Goal: Task Accomplishment & Management: Manage account settings

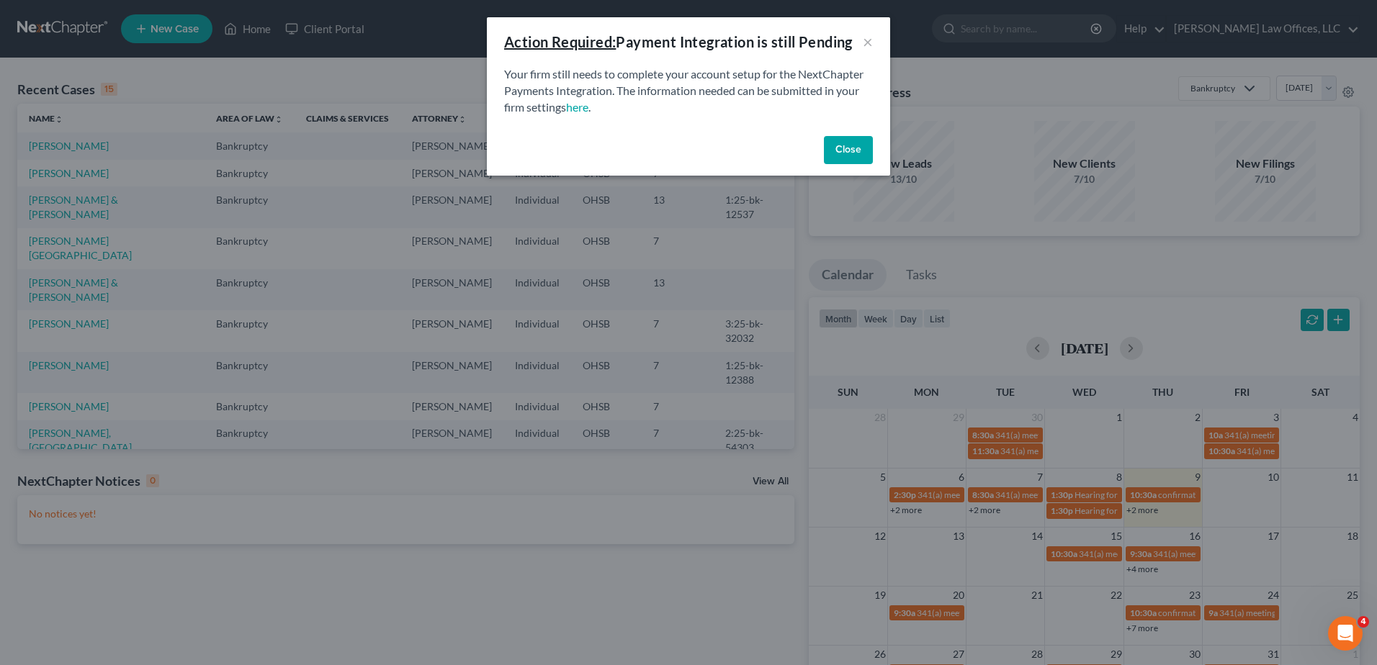
click at [835, 151] on button "Close" at bounding box center [848, 150] width 49 height 29
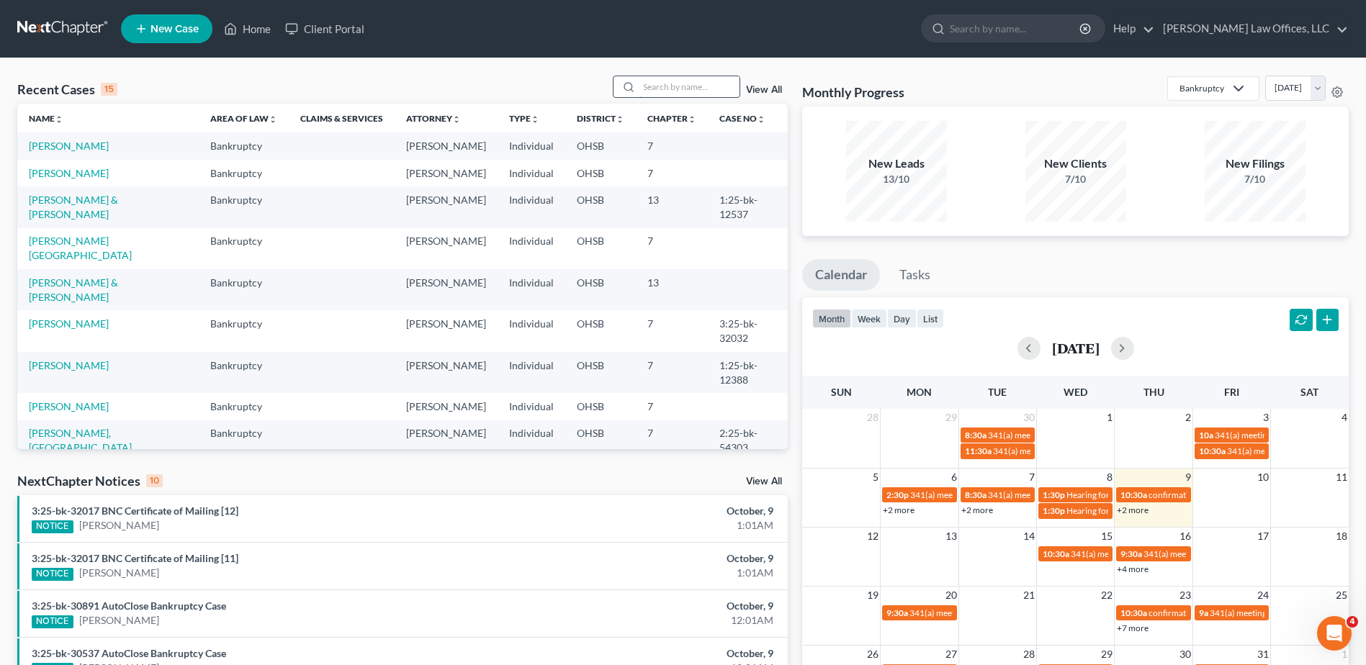
click at [678, 81] on input "search" at bounding box center [689, 86] width 101 height 21
type input "[GEOGRAPHIC_DATA]"
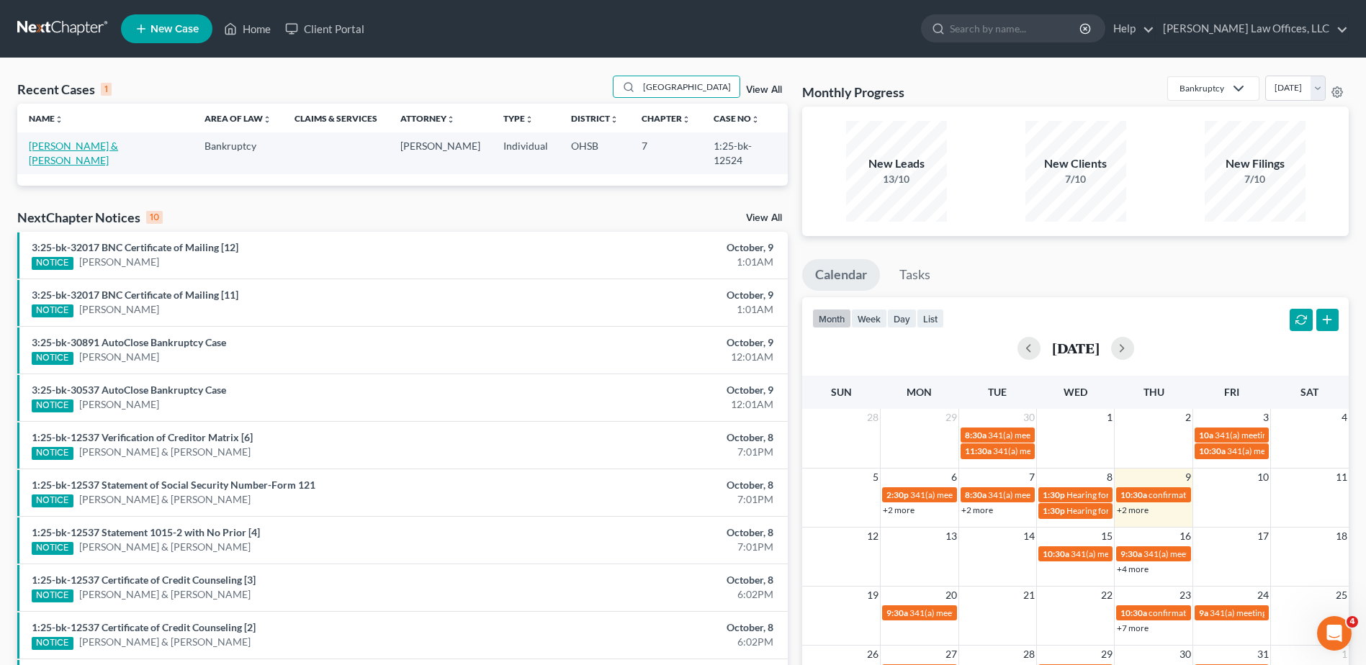
click at [74, 143] on link "[PERSON_NAME] & [PERSON_NAME]" at bounding box center [73, 153] width 89 height 27
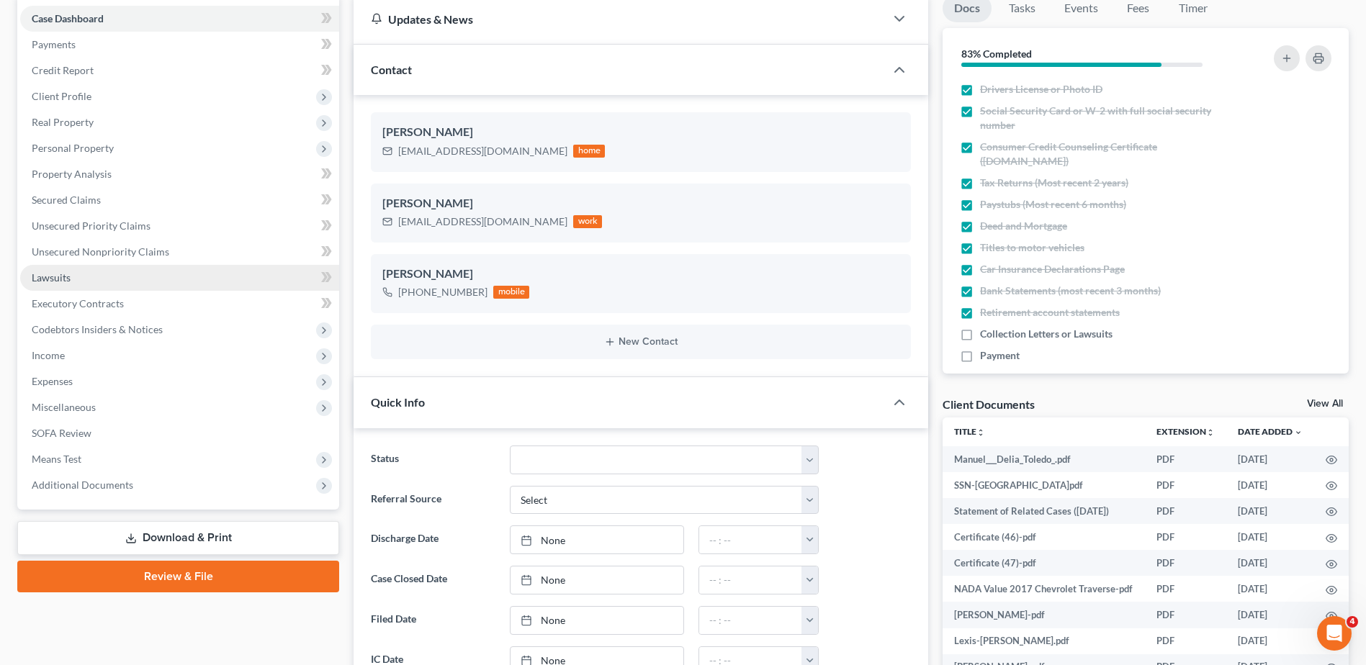
click at [58, 273] on span "Lawsuits" at bounding box center [51, 278] width 39 height 12
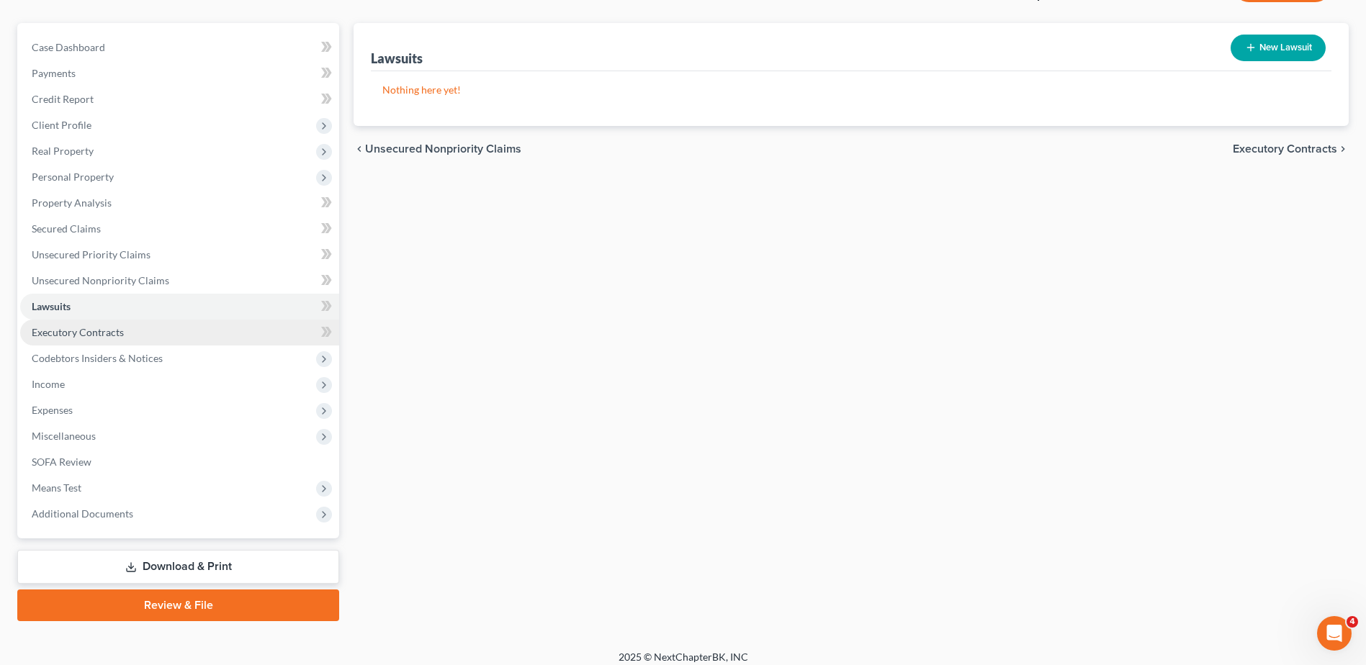
scroll to position [126, 0]
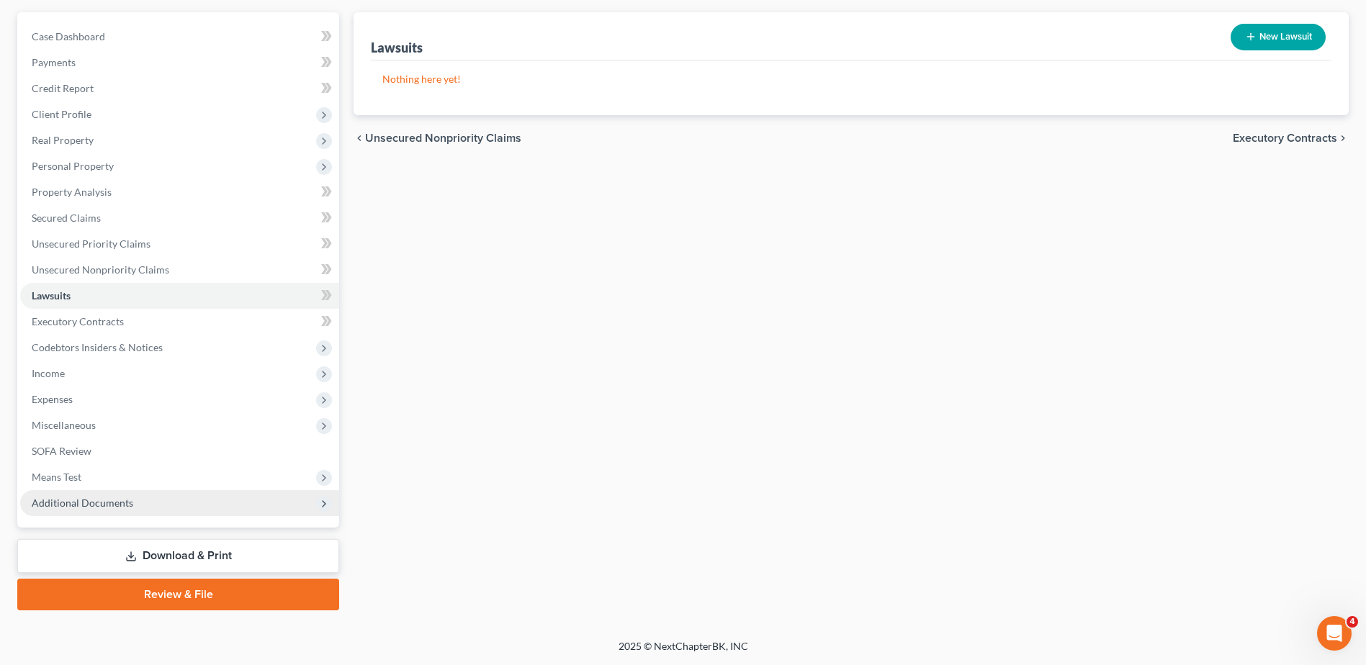
click at [74, 504] on span "Additional Documents" at bounding box center [83, 503] width 102 height 12
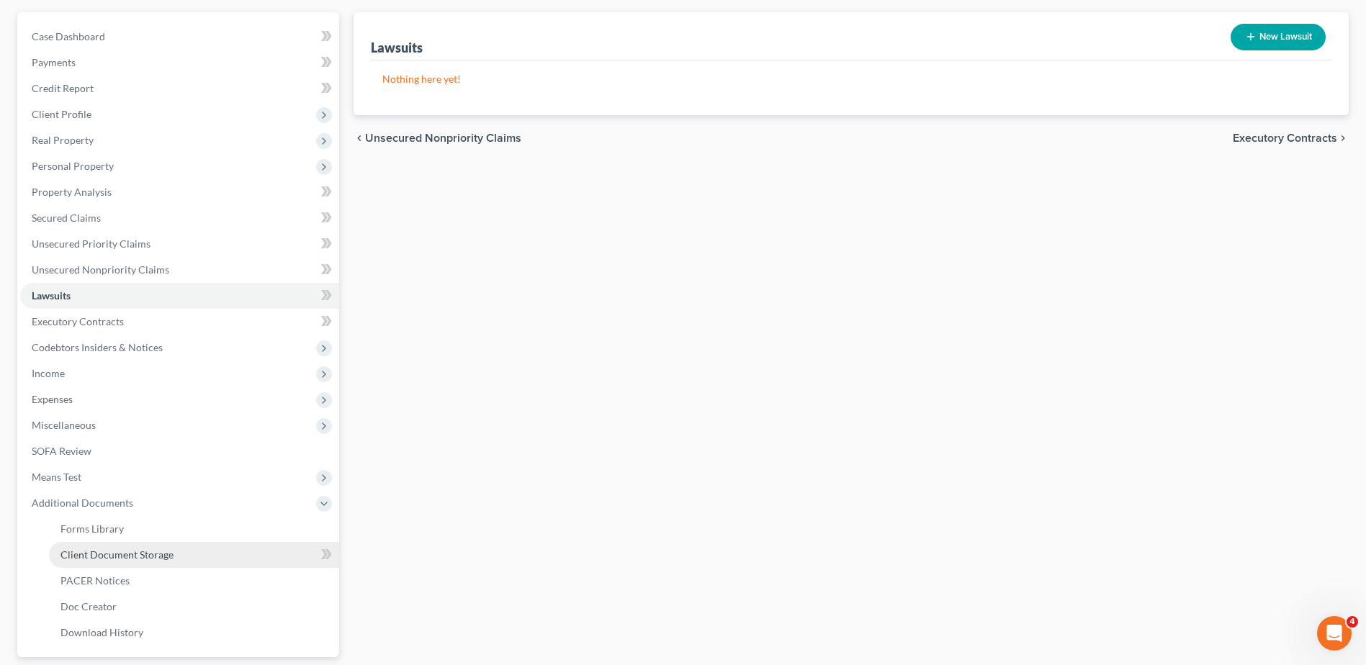
click at [98, 552] on span "Client Document Storage" at bounding box center [116, 555] width 113 height 12
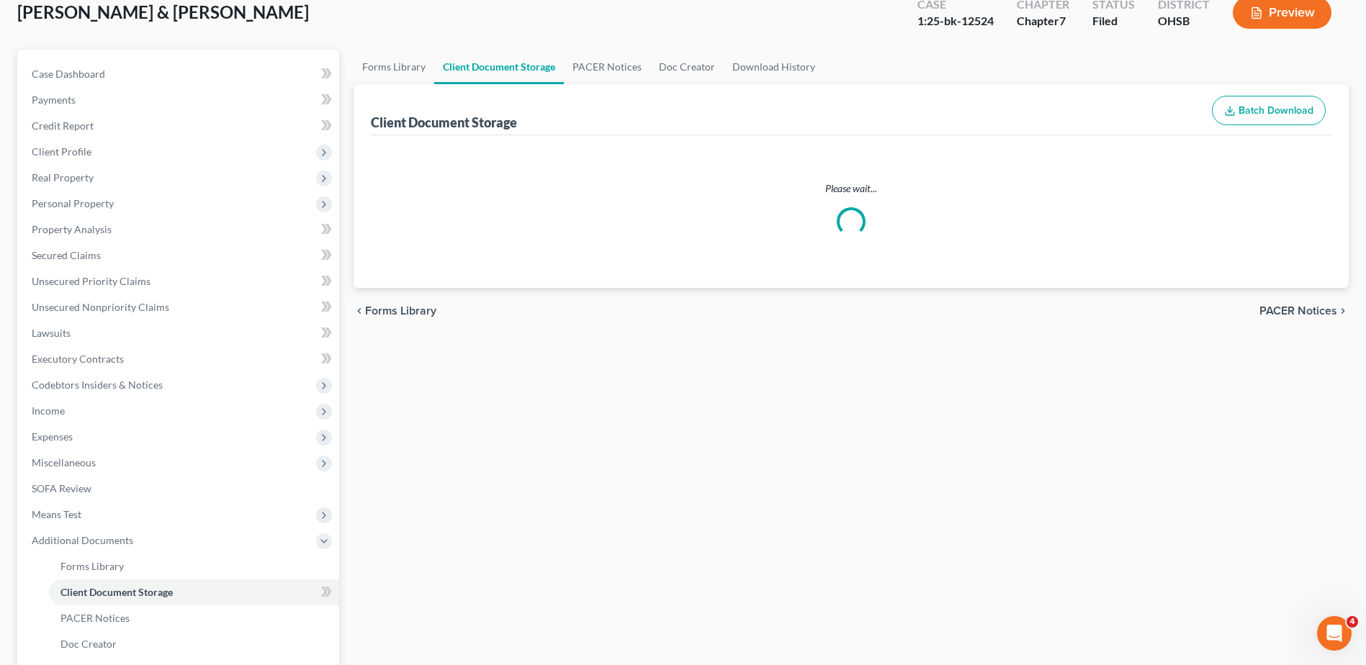
scroll to position [2, 0]
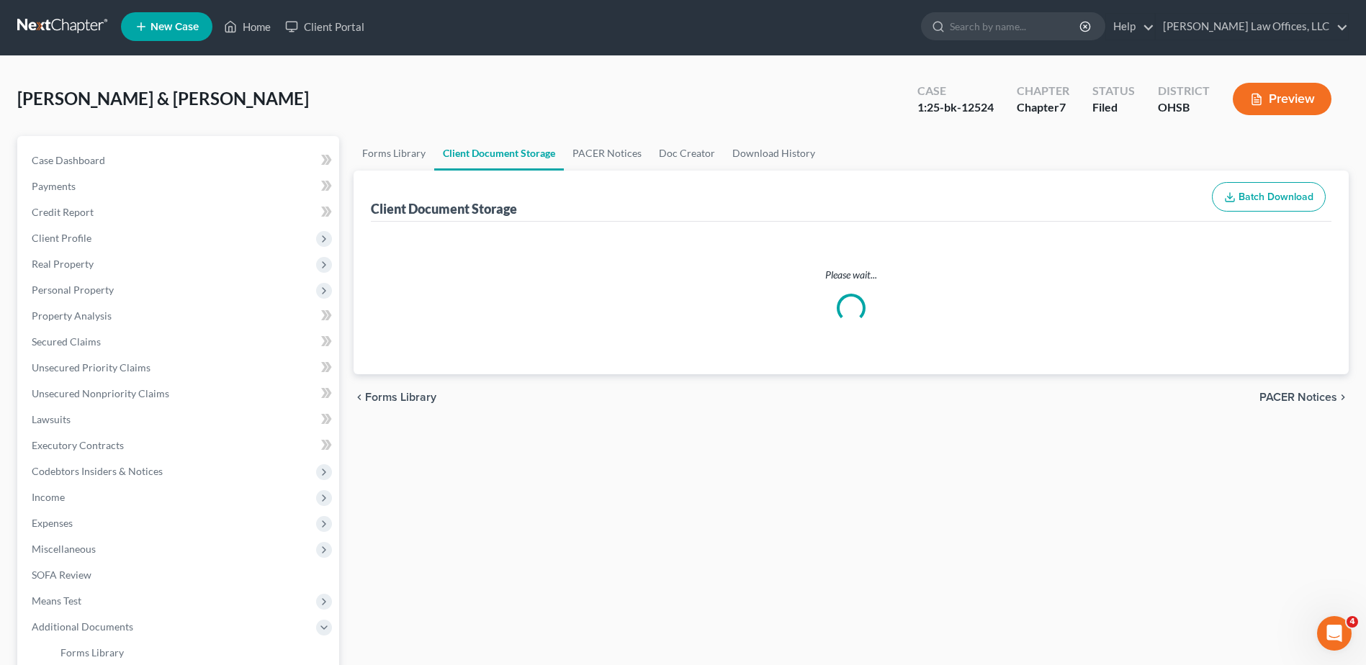
select select "7"
select select "52"
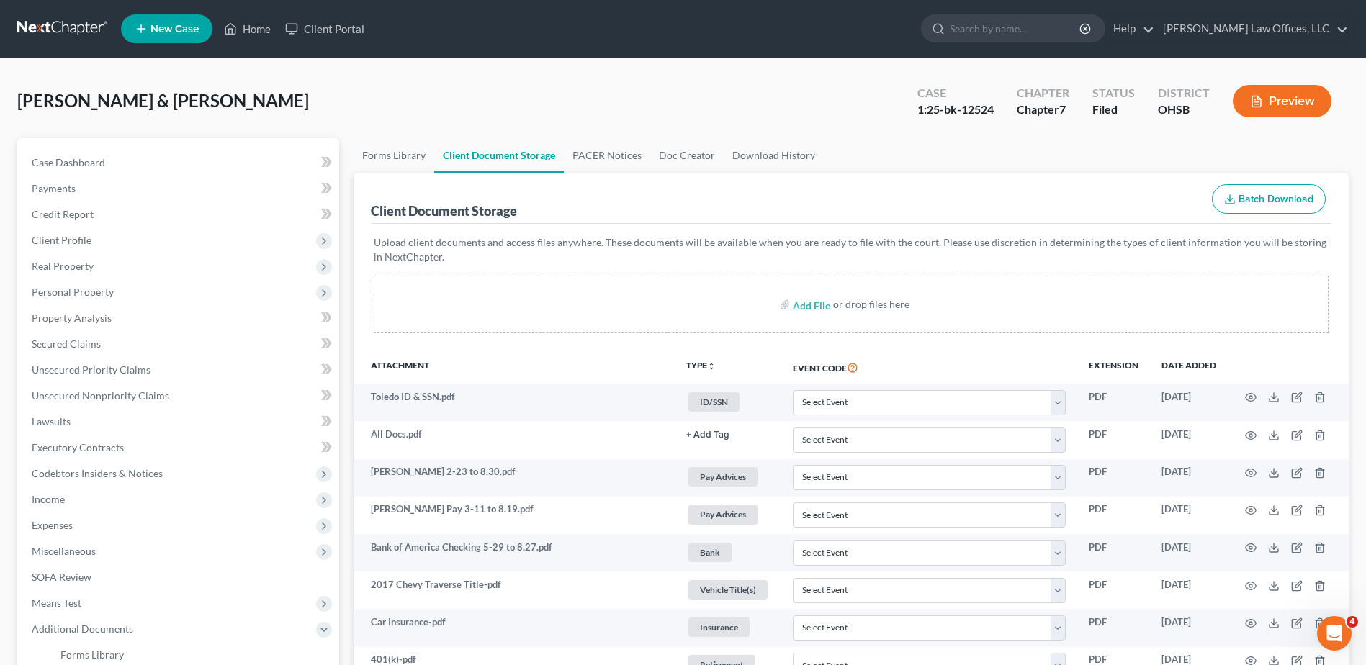
scroll to position [846, 0]
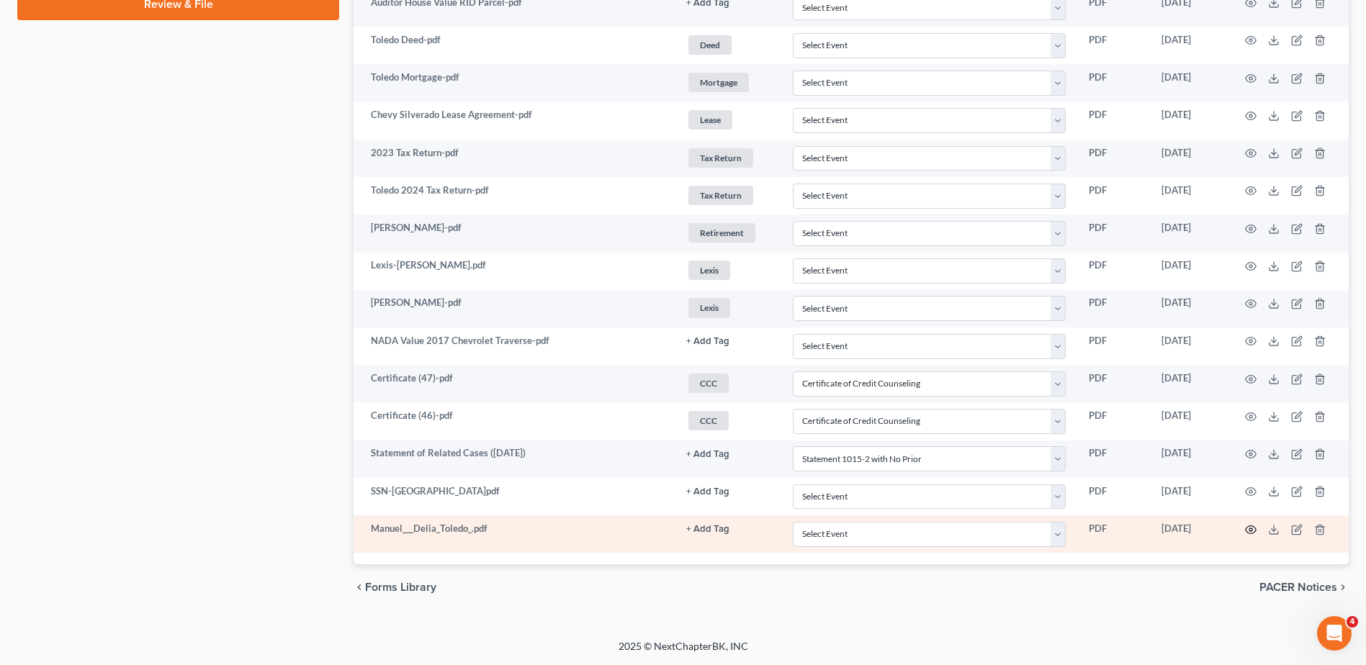
click at [1251, 531] on circle "button" at bounding box center [1251, 530] width 3 height 3
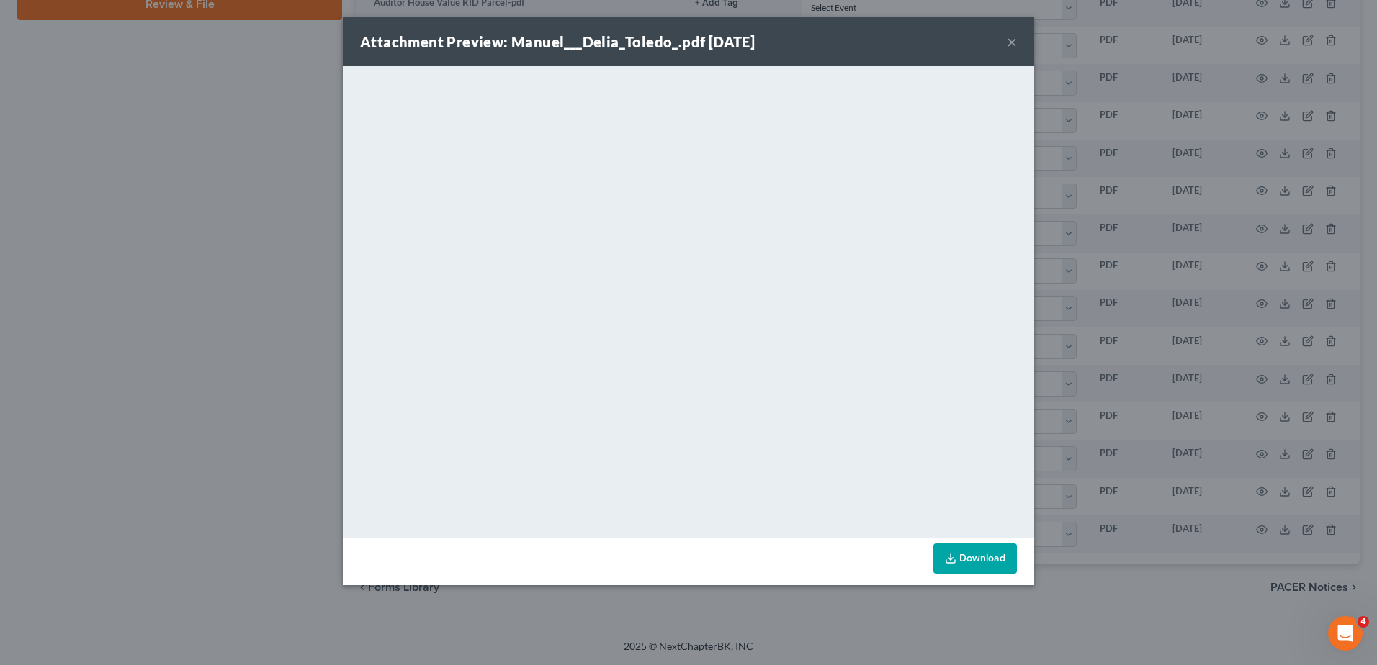
click at [1013, 45] on button "×" at bounding box center [1012, 41] width 10 height 17
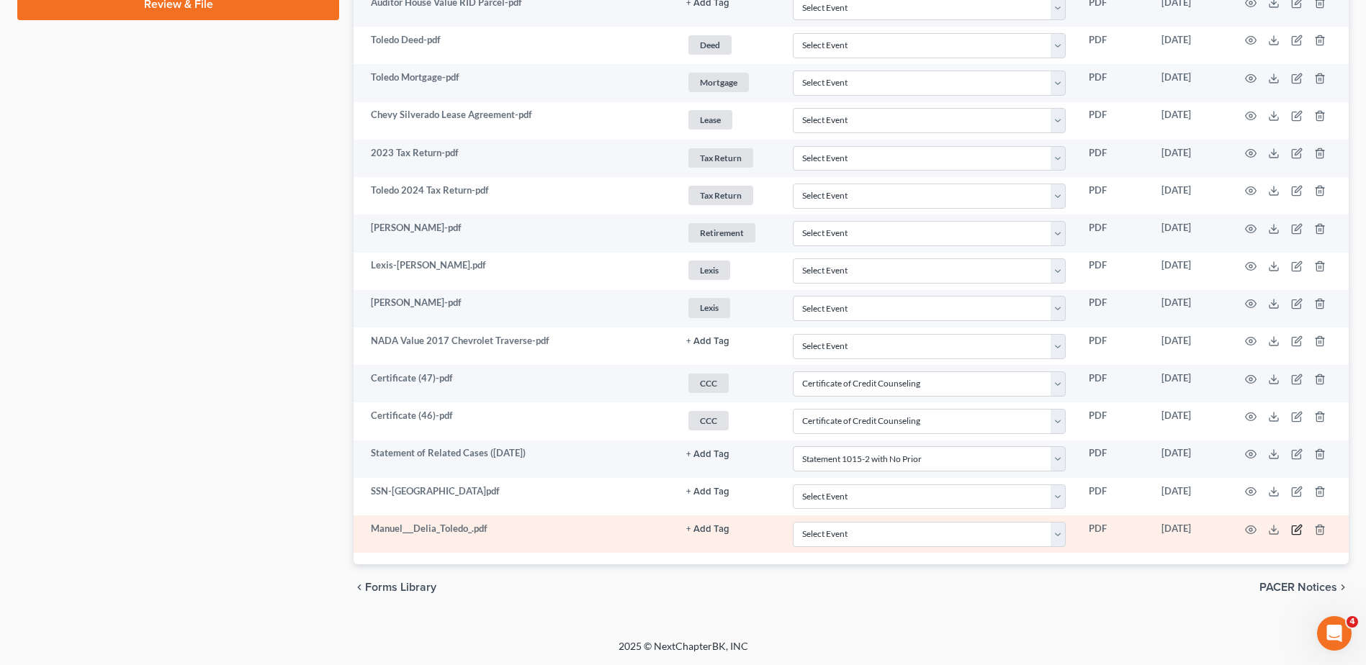
click at [1295, 529] on icon "button" at bounding box center [1297, 530] width 12 height 12
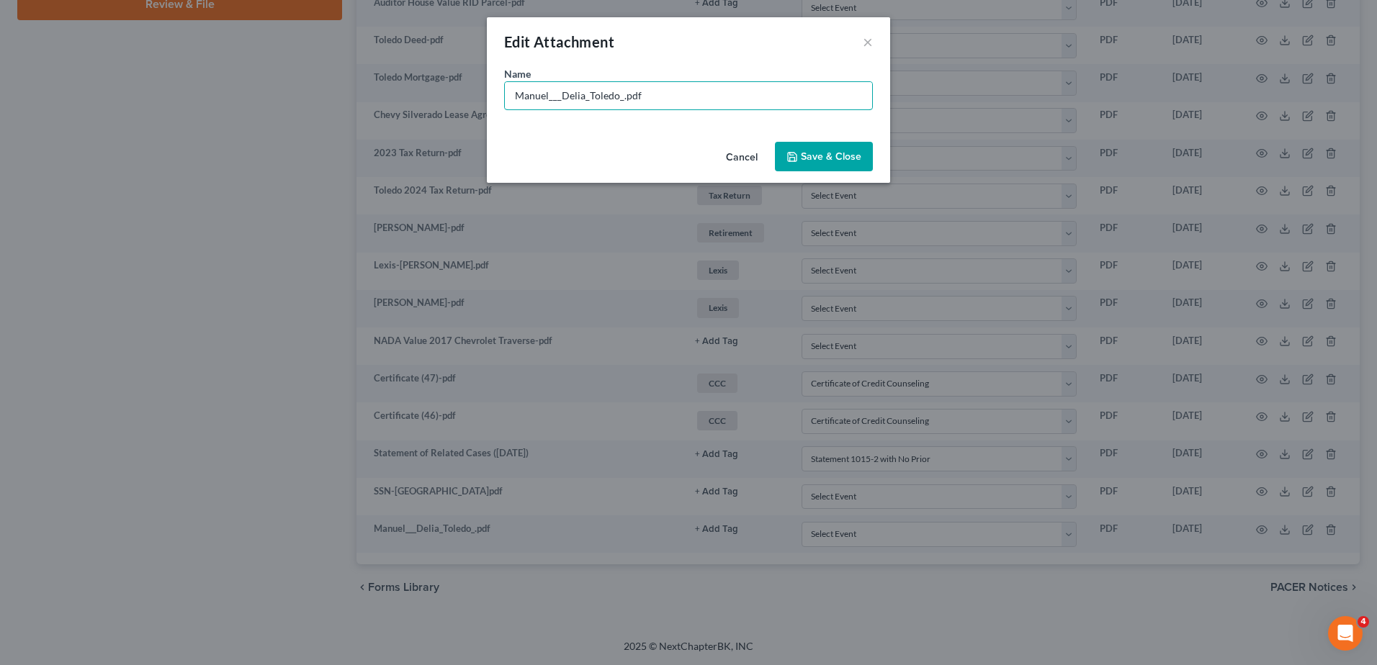
drag, startPoint x: 620, startPoint y: 98, endPoint x: 483, endPoint y: 96, distance: 136.9
click at [483, 96] on div "Edit Attachment × Name * Manuel___Delia_Toledo_.pdf Cancel Save & Close" at bounding box center [688, 332] width 1377 height 665
type input "Multiple Docs.pdf"
click at [830, 151] on span "Save & Close" at bounding box center [831, 157] width 60 height 12
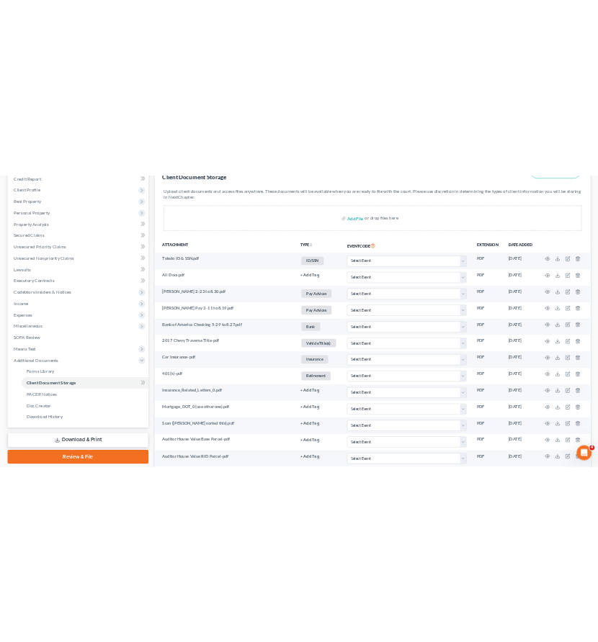
scroll to position [0, 0]
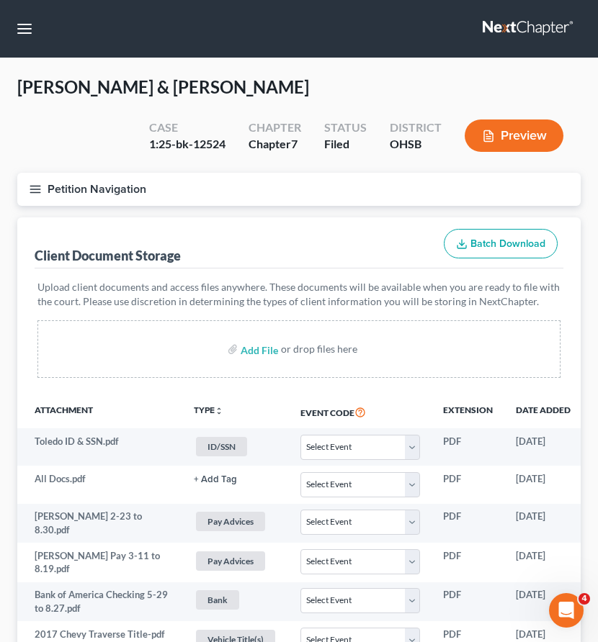
select select "7"
select select "52"
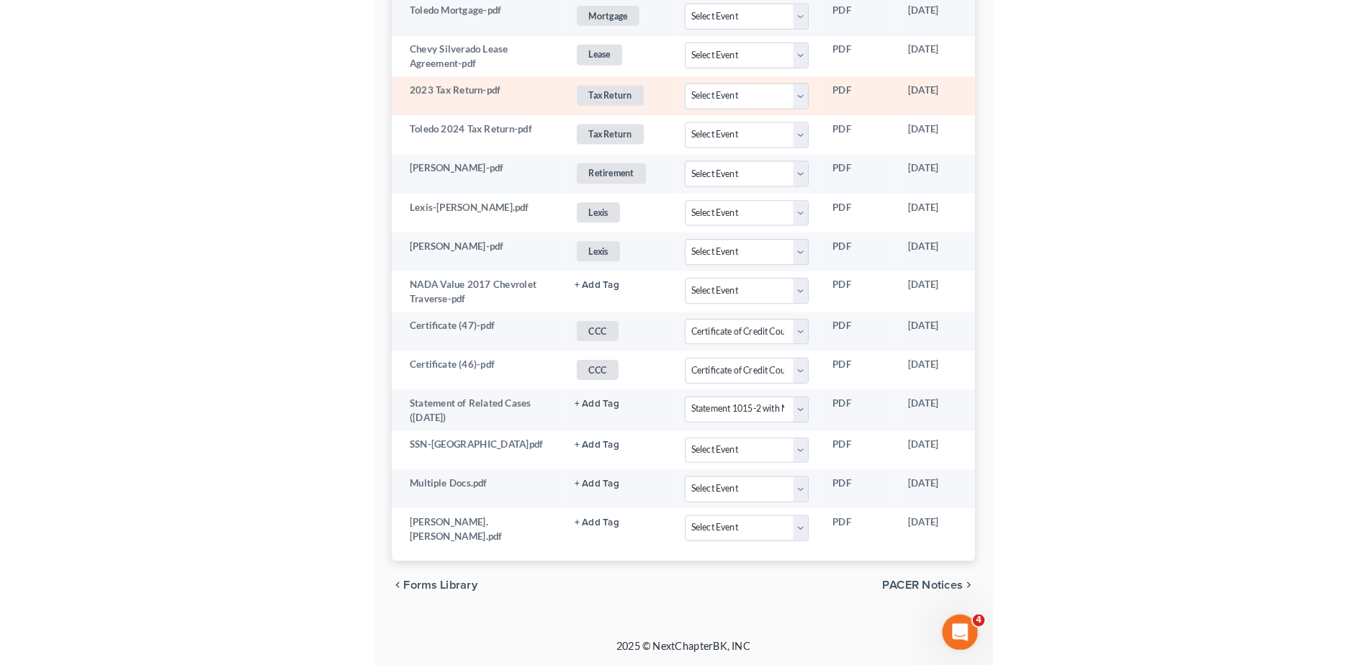
scroll to position [884, 0]
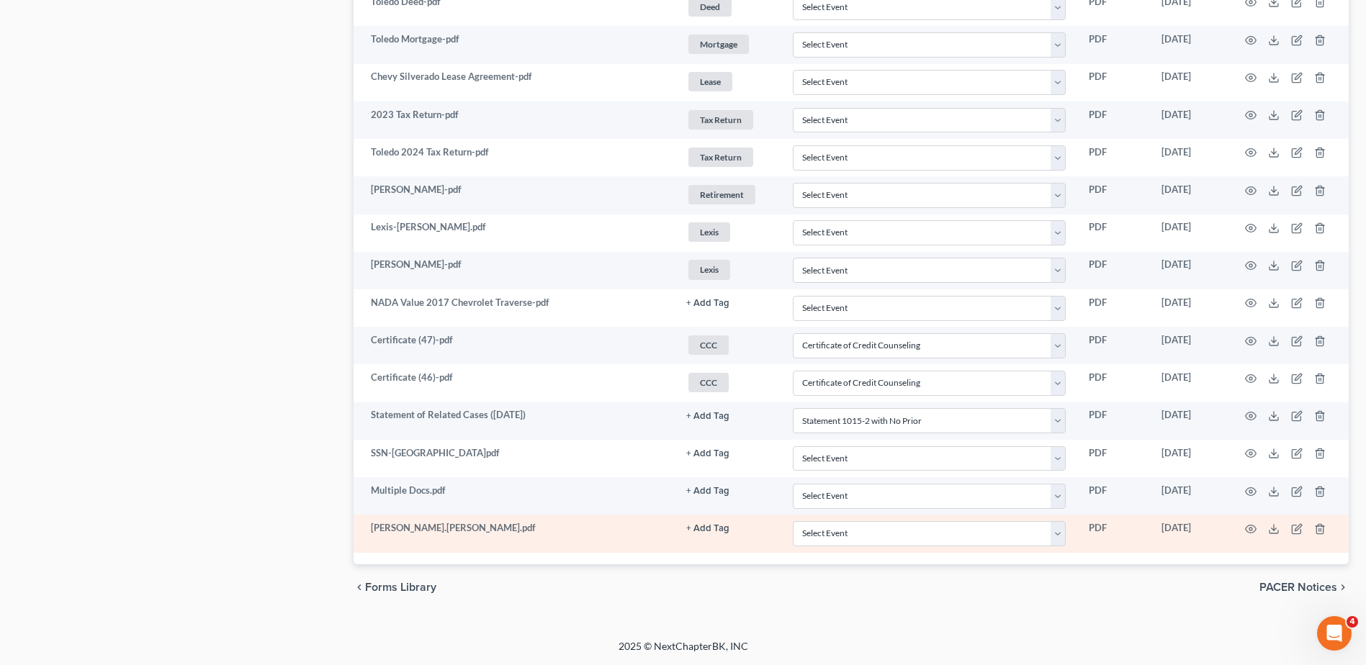
click at [694, 529] on button "+ Add Tag" at bounding box center [707, 528] width 43 height 9
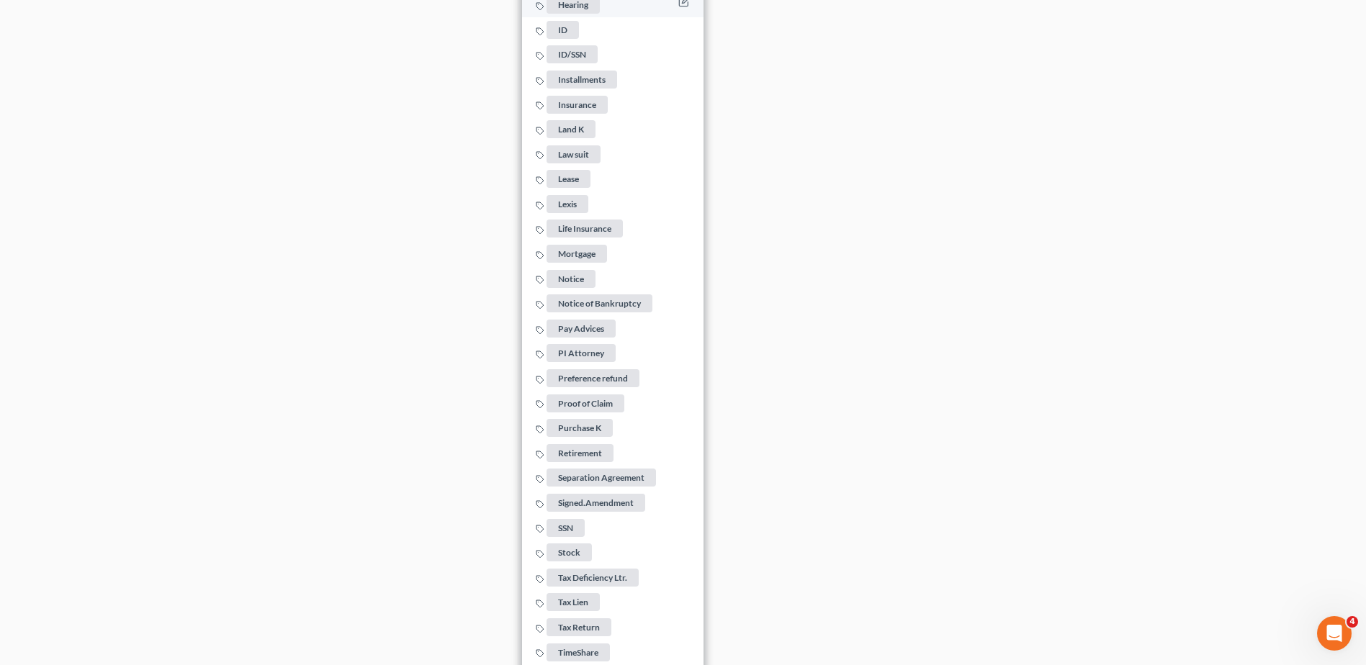
scroll to position [1852, 0]
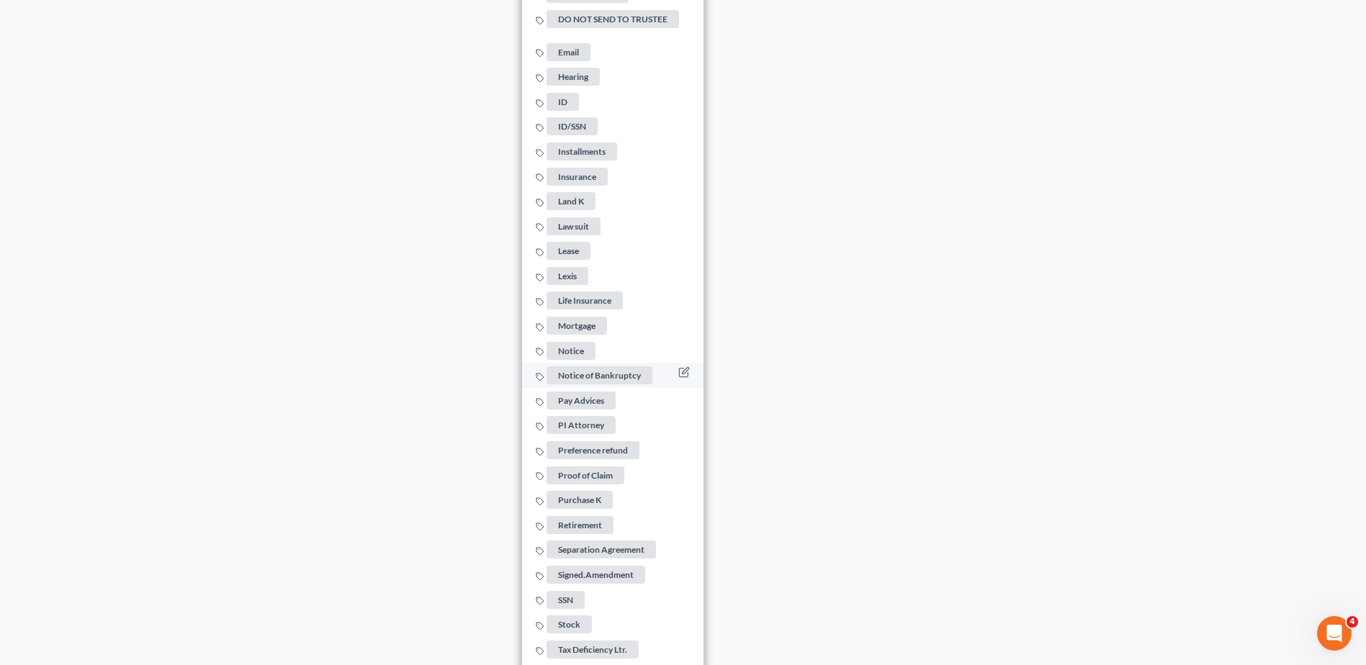
click at [606, 372] on span "Notice of Bankruptcy" at bounding box center [600, 376] width 106 height 18
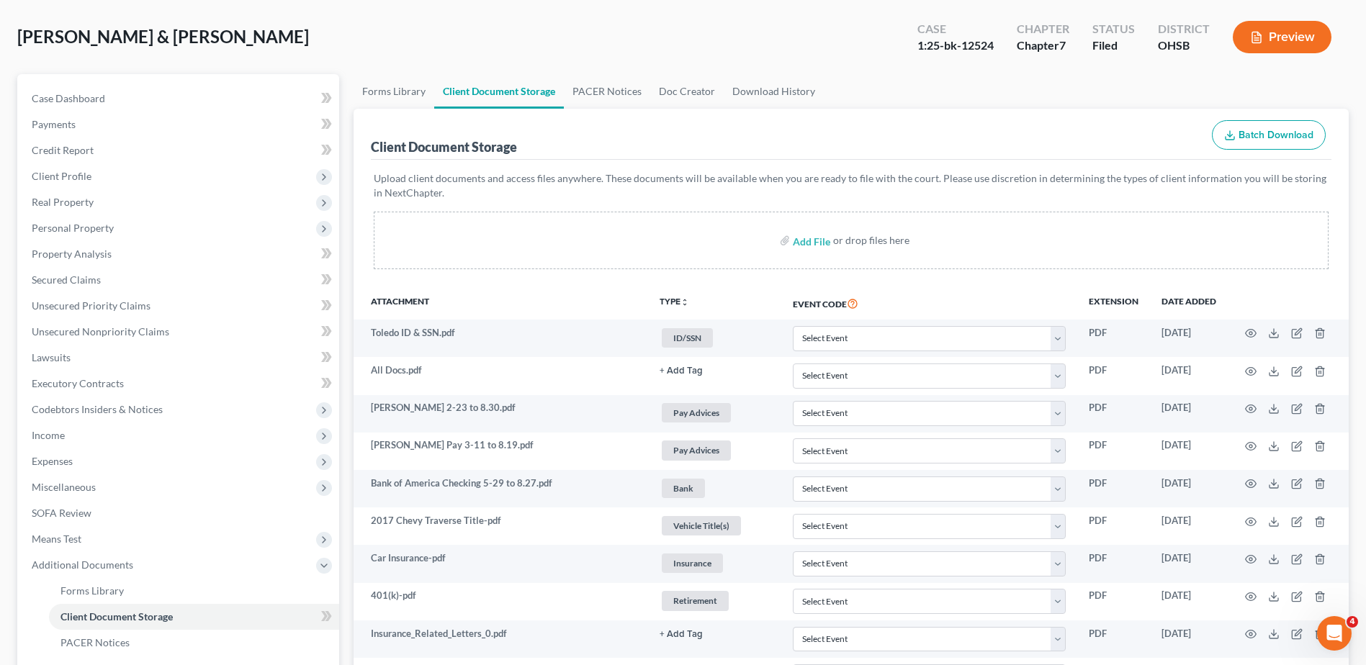
scroll to position [20, 0]
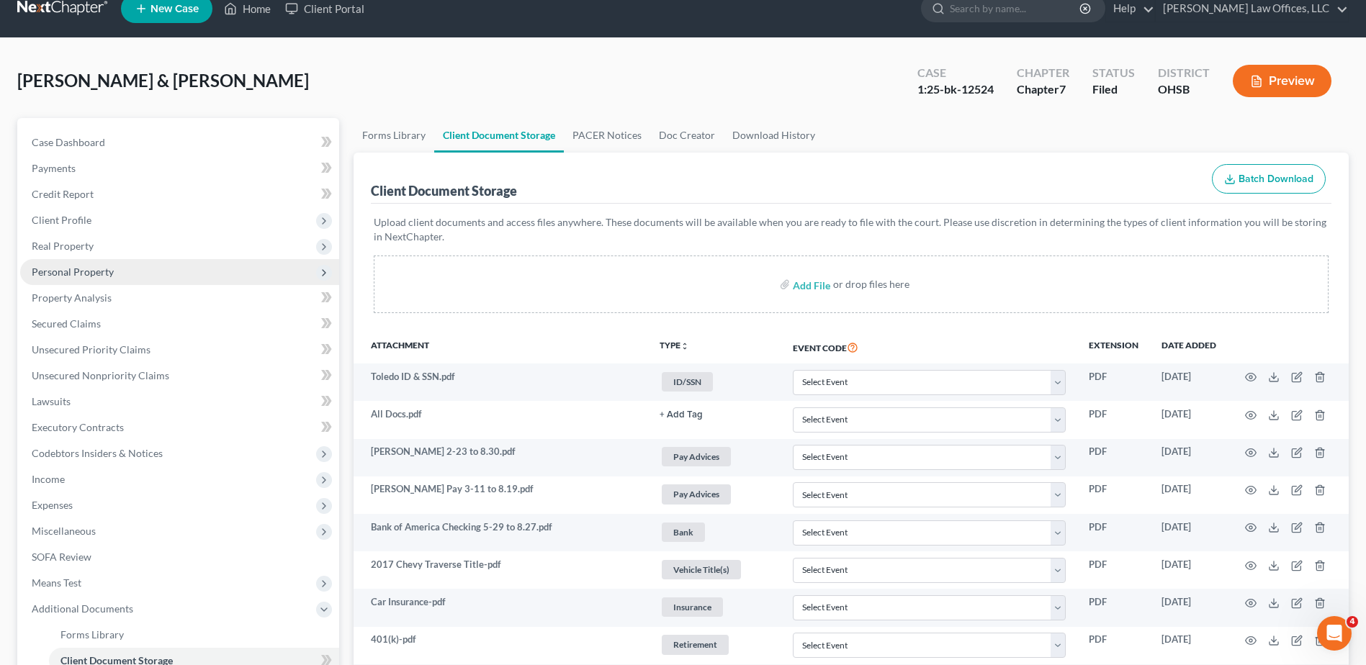
click at [62, 271] on span "Personal Property" at bounding box center [73, 272] width 82 height 12
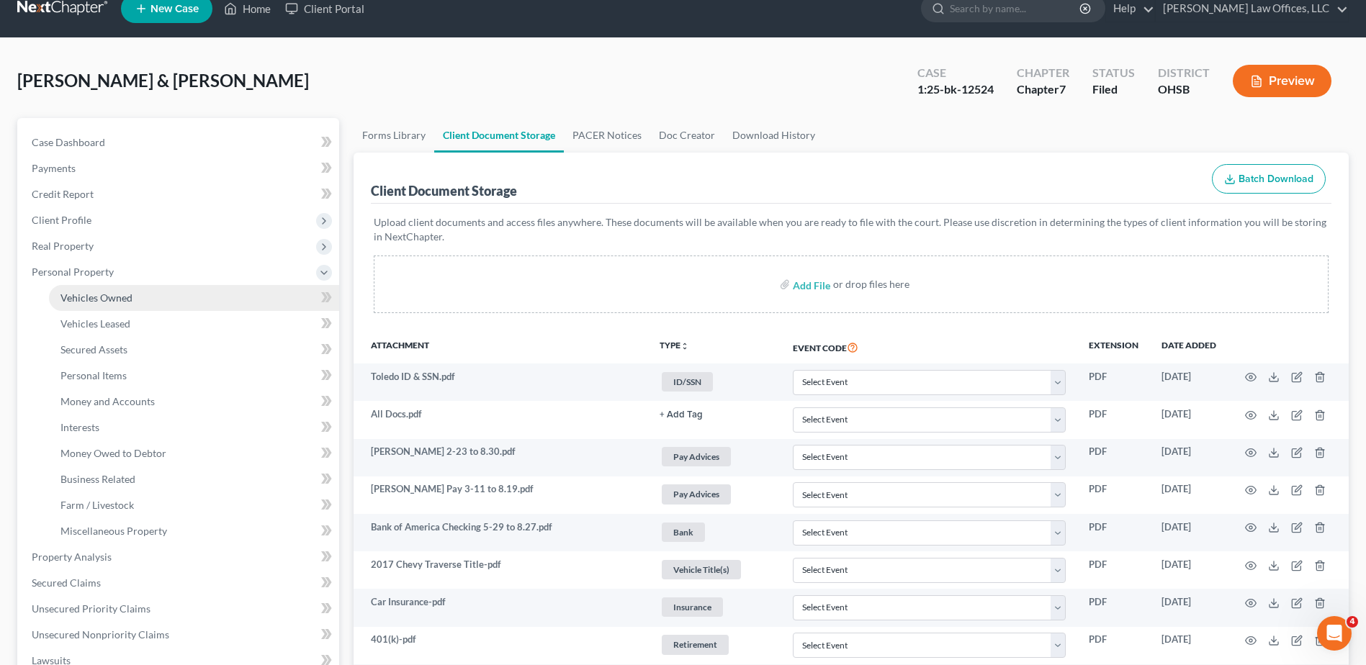
click at [64, 290] on link "Vehicles Owned" at bounding box center [194, 298] width 290 height 26
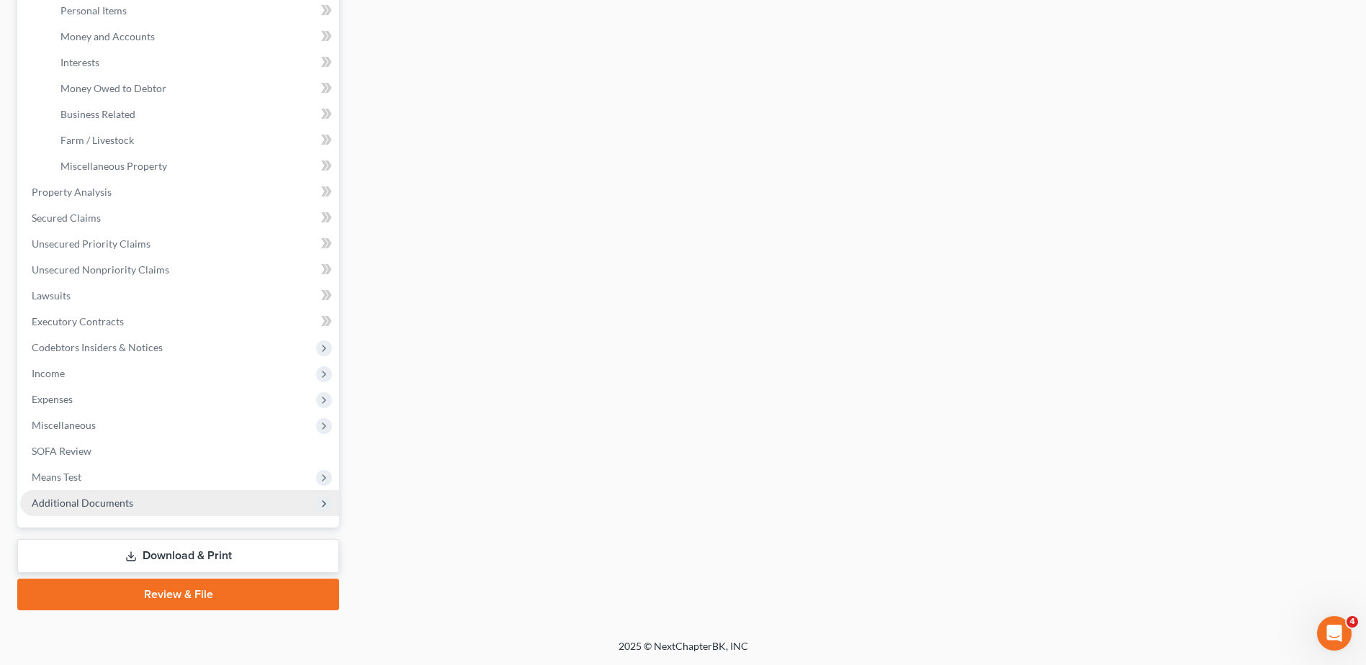
click at [117, 504] on span "Additional Documents" at bounding box center [83, 503] width 102 height 12
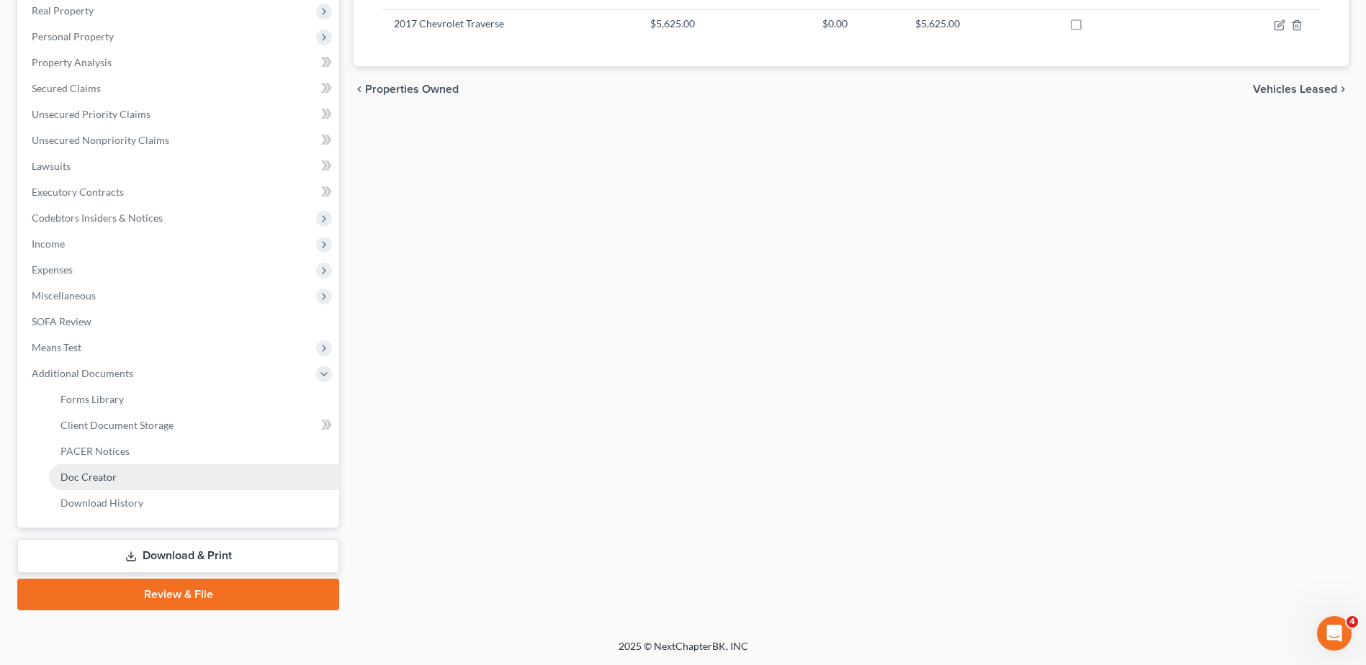
scroll to position [256, 0]
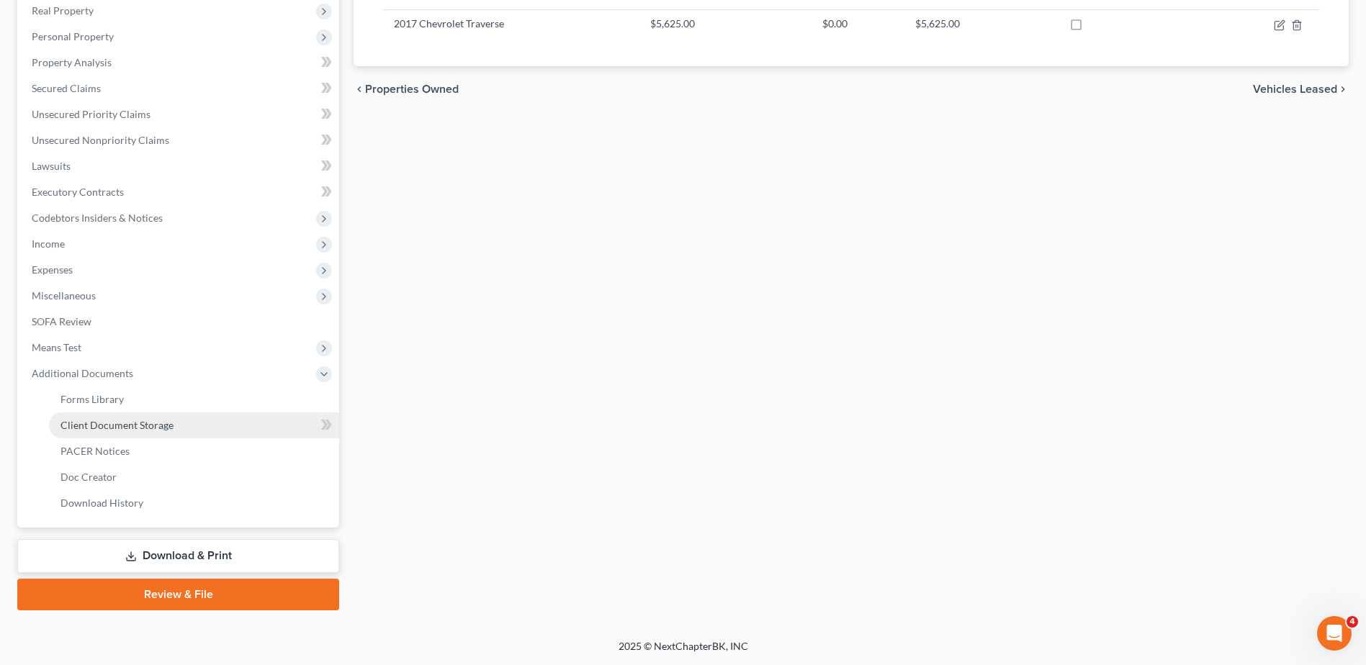
click at [135, 432] on link "Client Document Storage" at bounding box center [194, 426] width 290 height 26
select select "7"
select select "52"
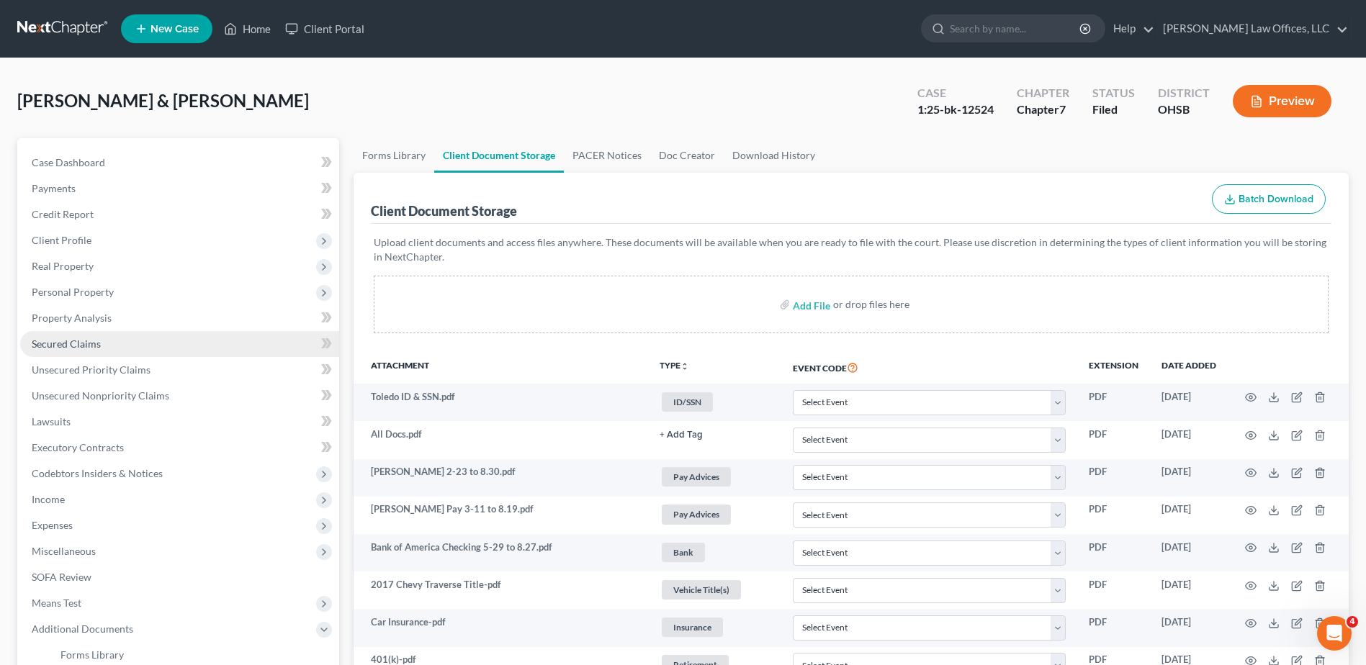
click at [85, 346] on span "Secured Claims" at bounding box center [66, 344] width 69 height 12
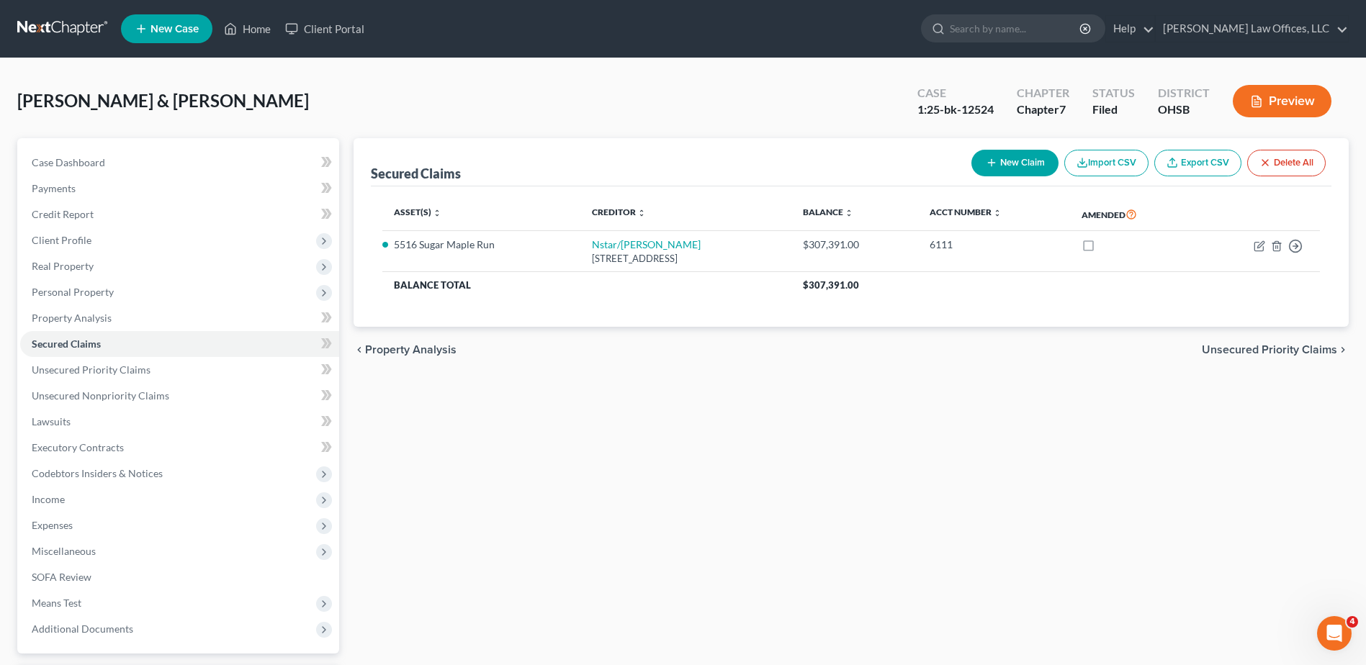
click at [1292, 104] on button "Preview" at bounding box center [1282, 101] width 99 height 32
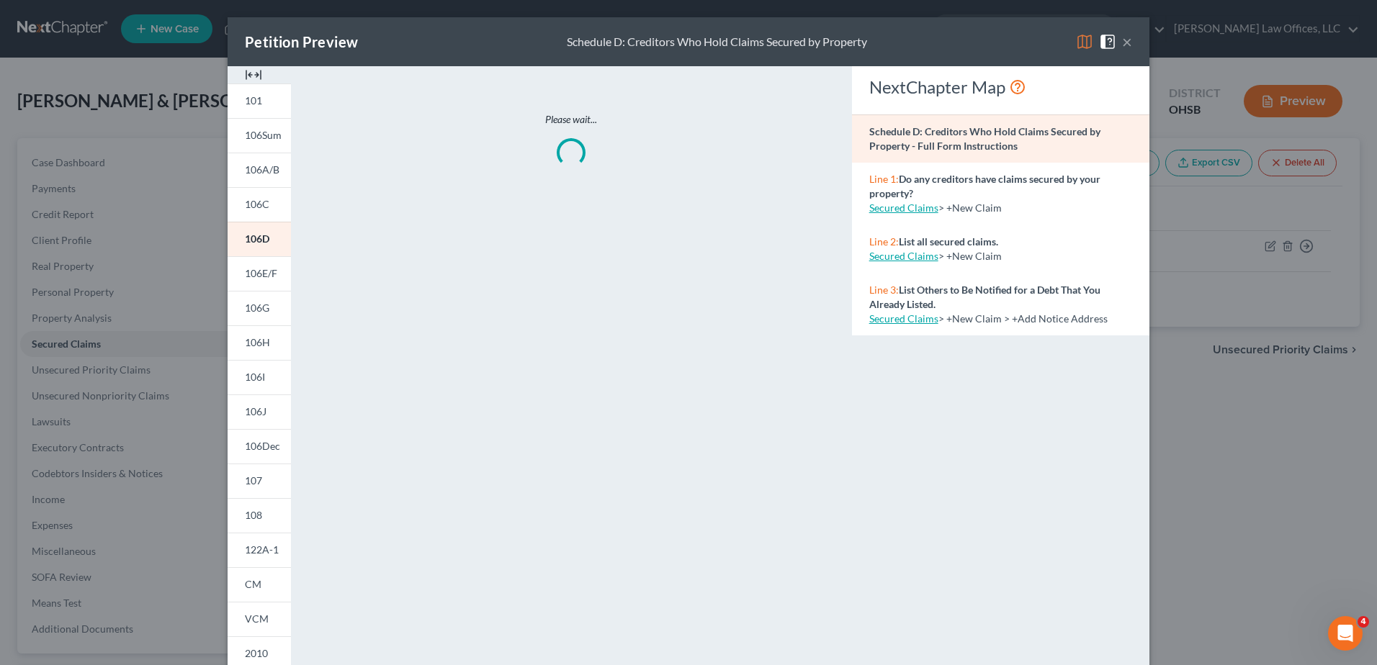
click at [250, 76] on img at bounding box center [253, 74] width 17 height 17
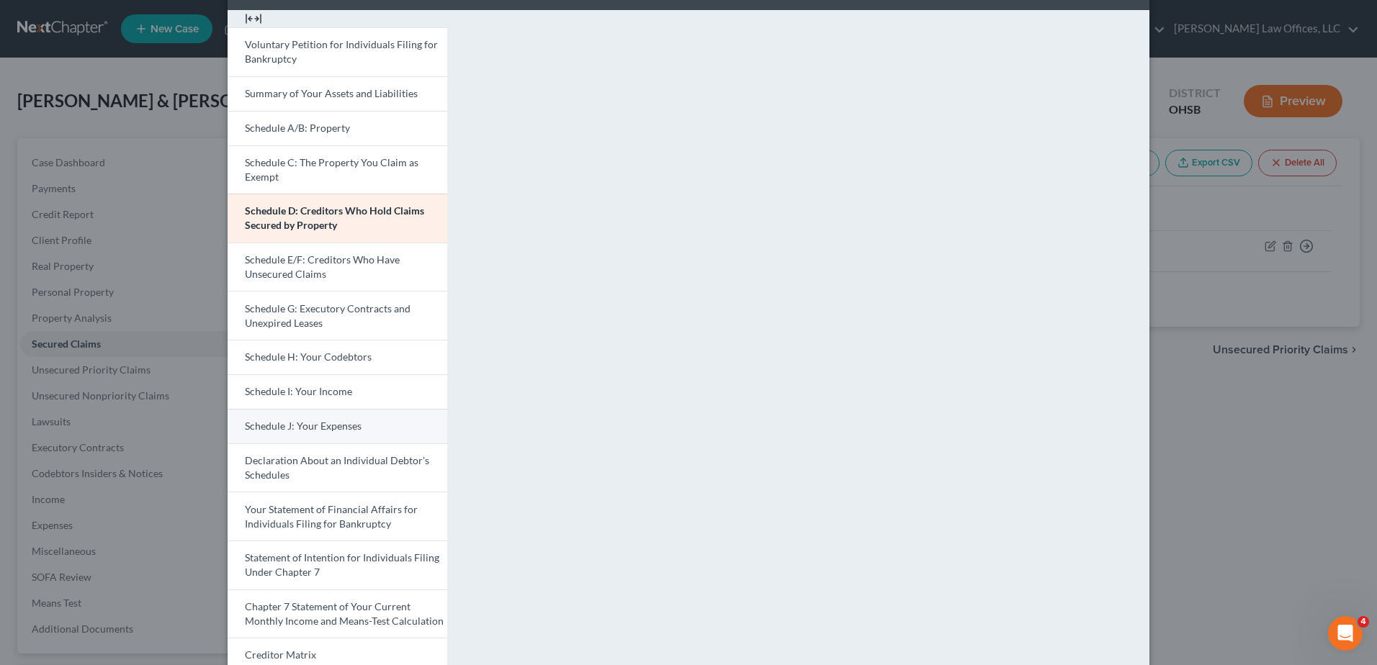
scroll to position [144, 0]
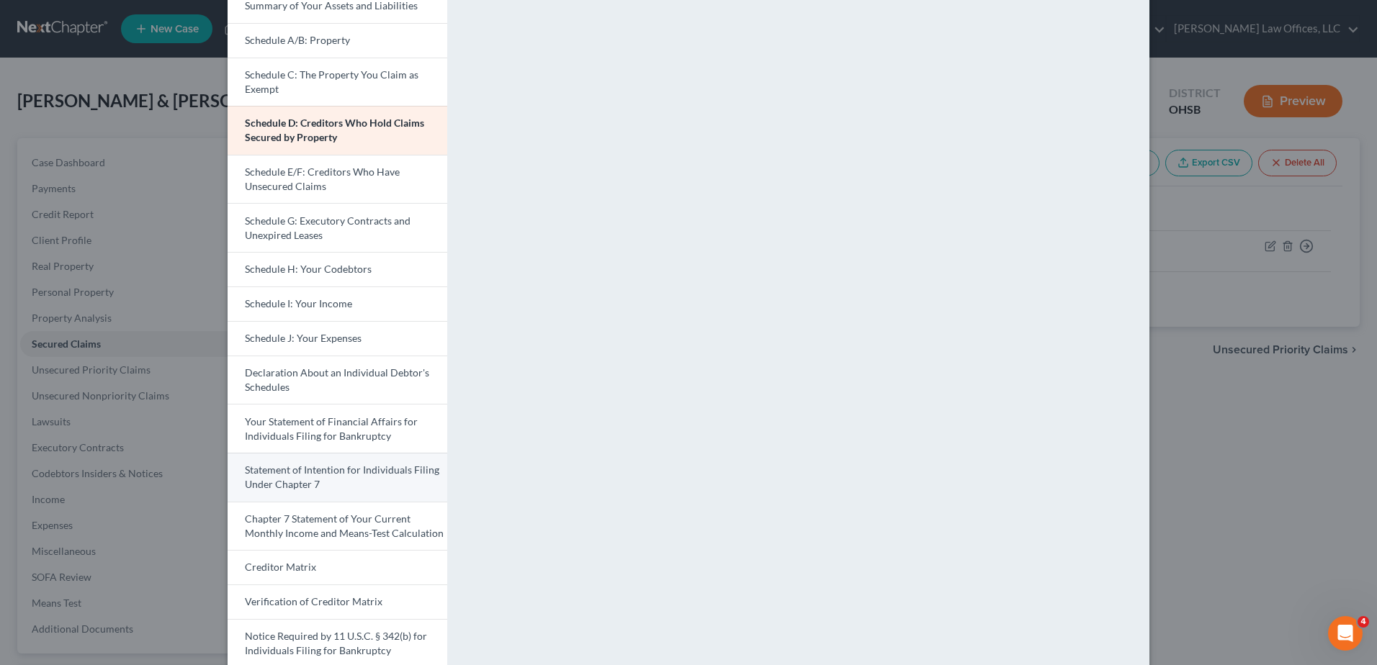
click at [327, 475] on span "Statement of Intention for Individuals Filing Under Chapter 7" at bounding box center [342, 477] width 194 height 27
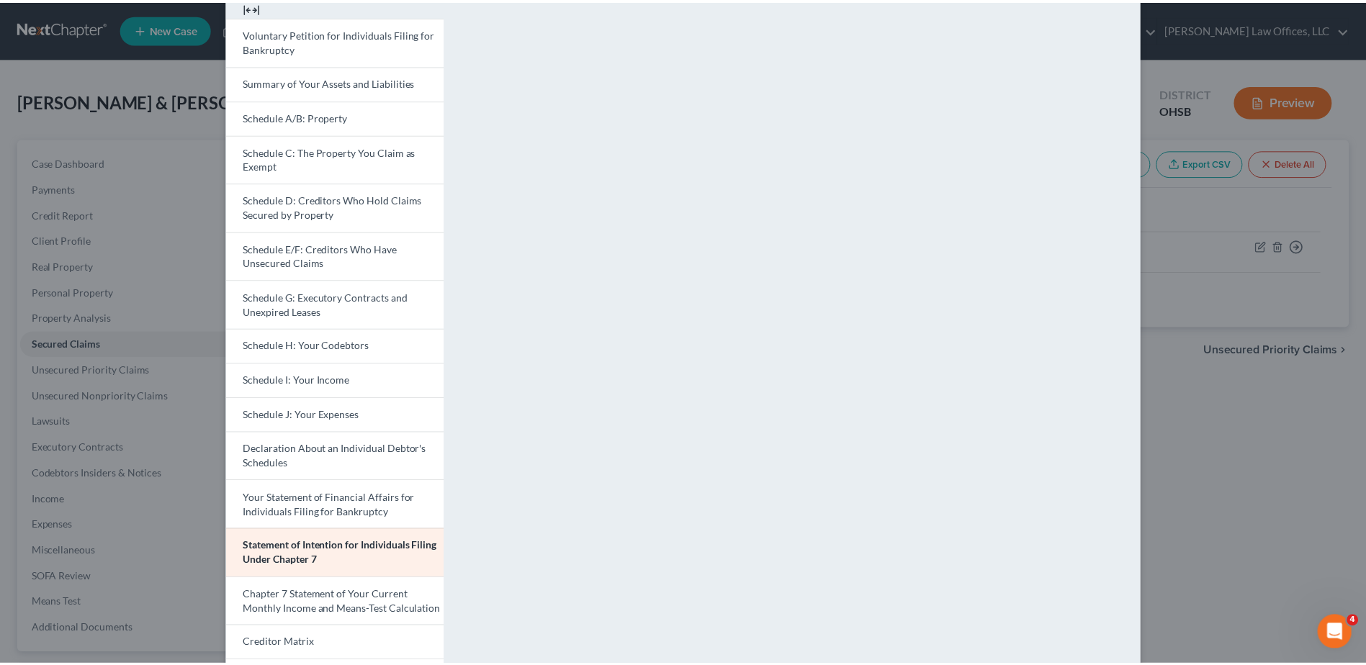
scroll to position [0, 0]
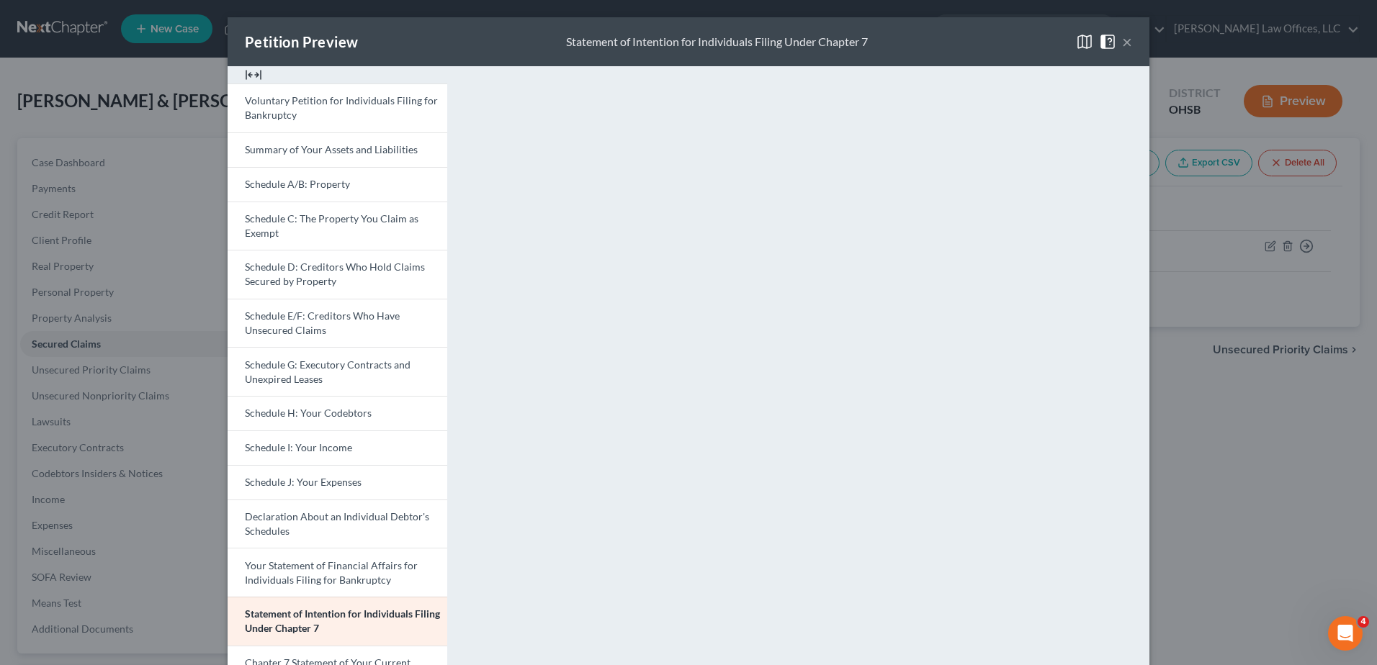
click at [1122, 43] on button "×" at bounding box center [1127, 41] width 10 height 17
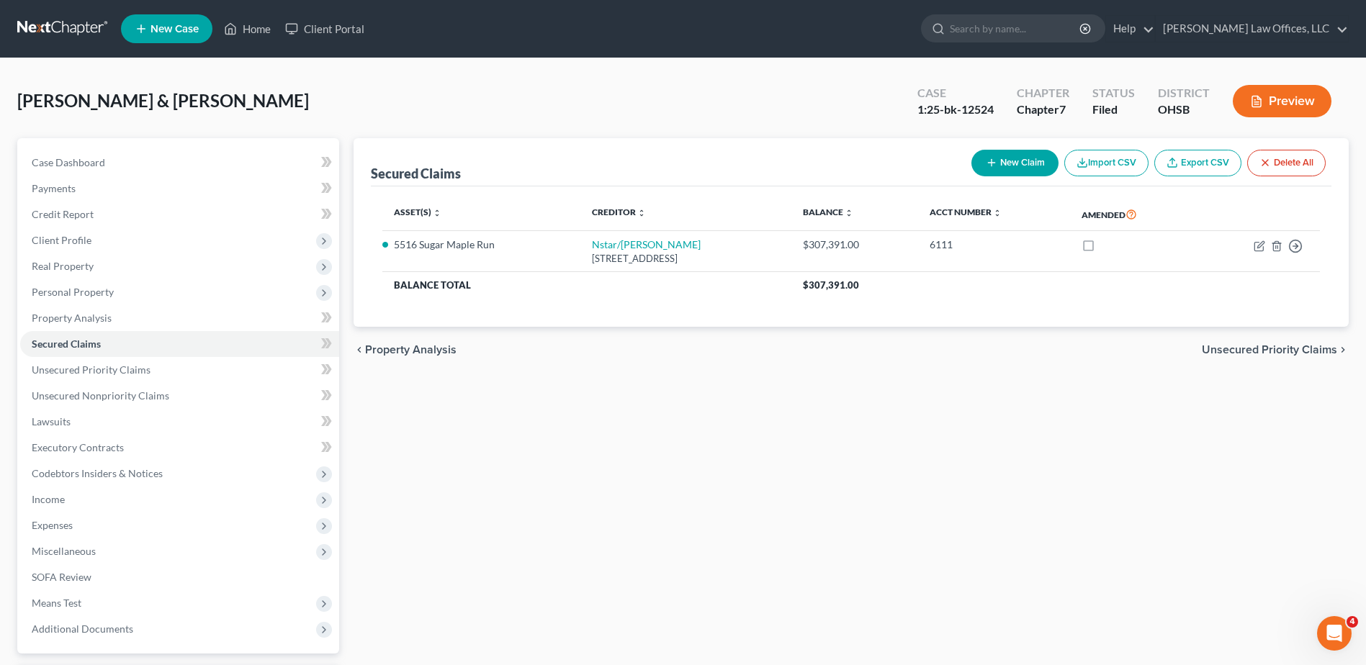
click at [882, 398] on div "Secured Claims New Claim Import CSV Export CSV Delete All Asset(s) expand_more …" at bounding box center [851, 437] width 1010 height 599
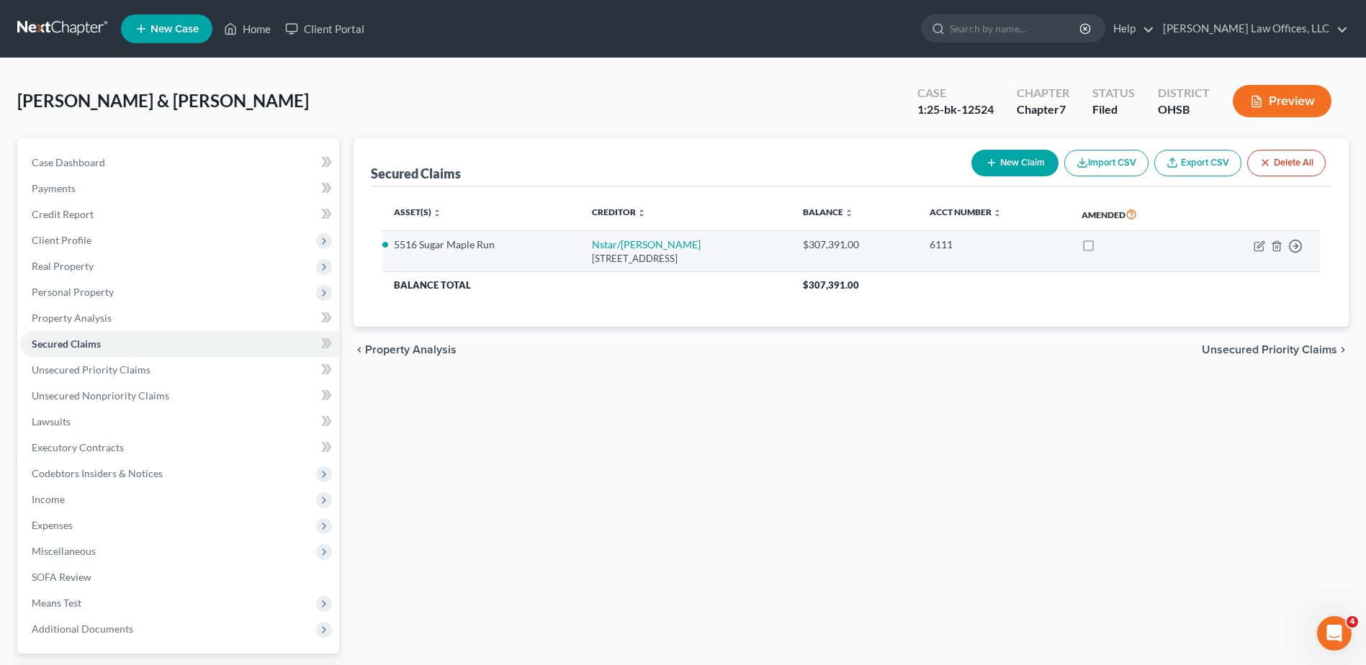
drag, startPoint x: 727, startPoint y: 263, endPoint x: 550, endPoint y: 241, distance: 177.8
click at [550, 241] on tr "[STREET_ADDRESS][PERSON_NAME] $307,391.00 6111 Move to E Move to F Move to G Mo…" at bounding box center [851, 251] width 938 height 41
drag, startPoint x: 550, startPoint y: 241, endPoint x: 627, endPoint y: 259, distance: 78.3
copy tr "Nstar/[PERSON_NAME][GEOGRAPHIC_DATA][STREET_ADDRESS]"
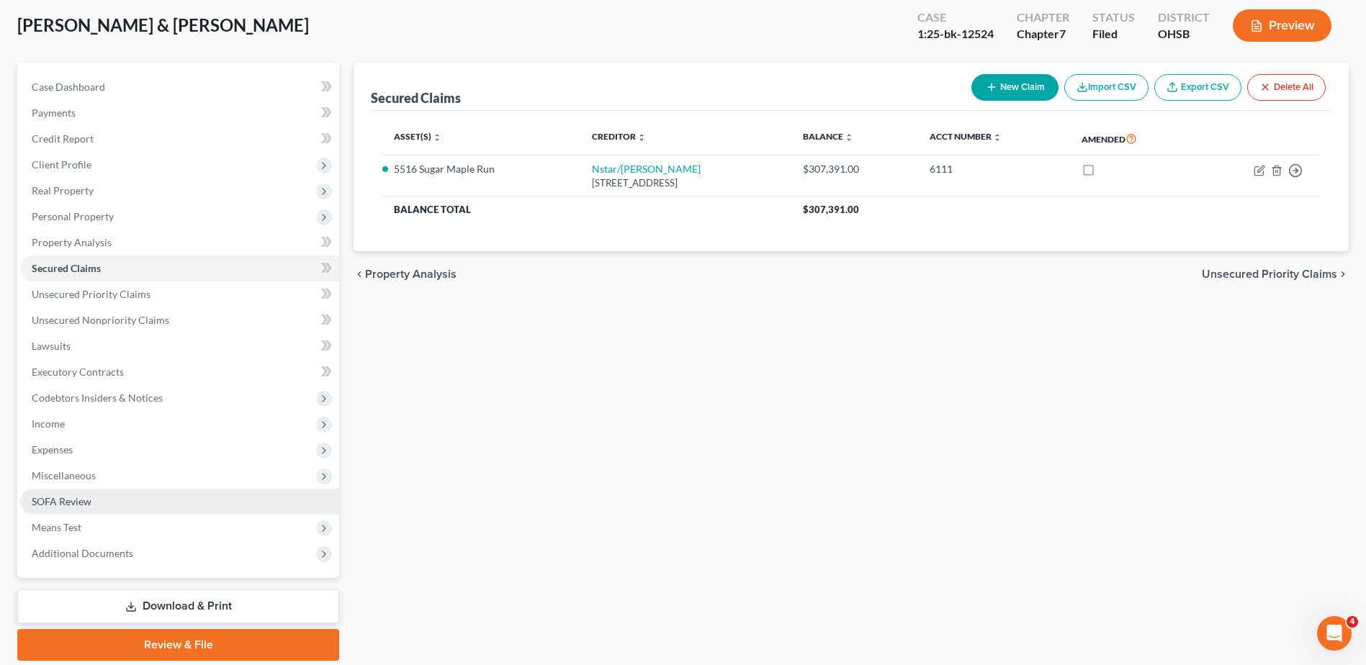
scroll to position [126, 0]
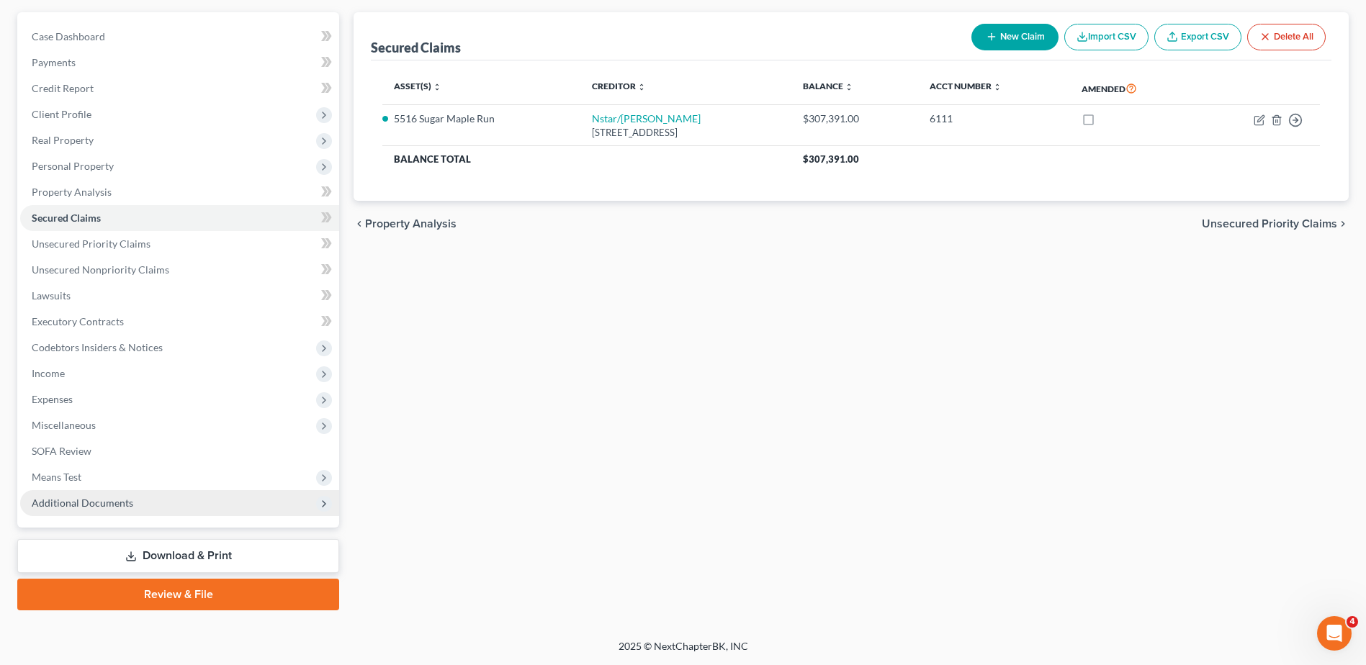
click at [96, 497] on span "Additional Documents" at bounding box center [83, 503] width 102 height 12
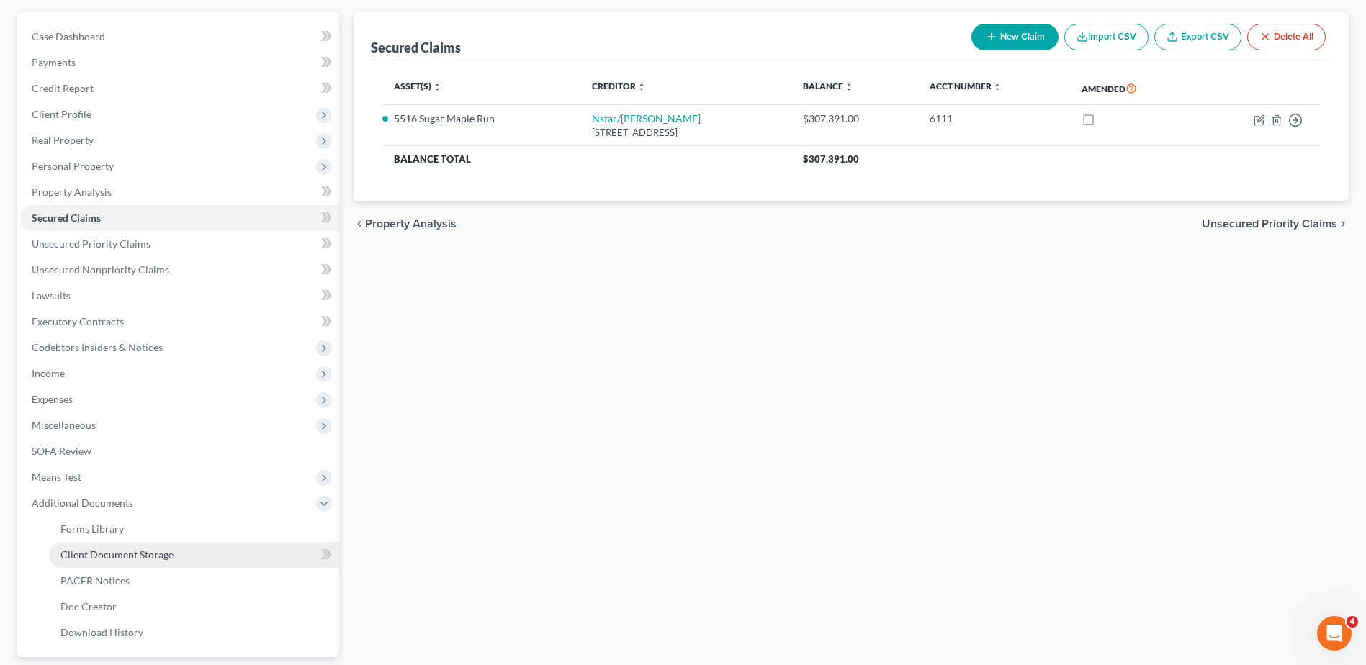
click at [110, 556] on span "Client Document Storage" at bounding box center [116, 555] width 113 height 12
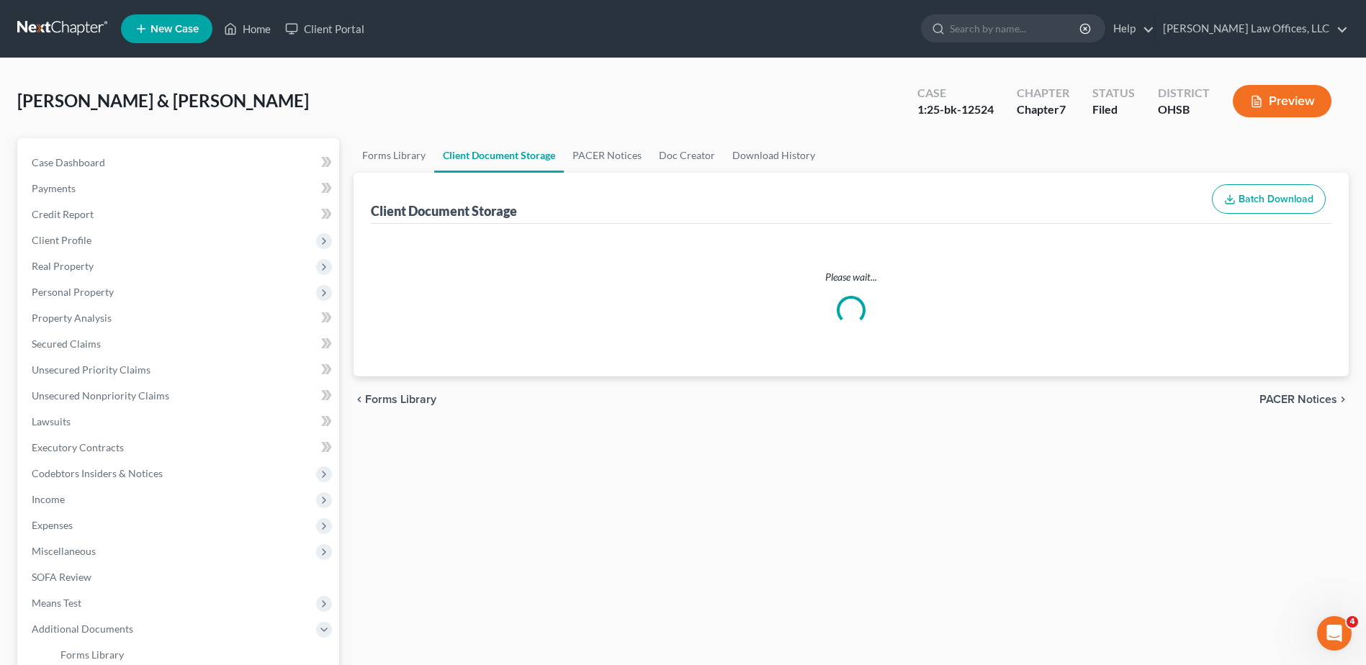
select select "7"
select select "52"
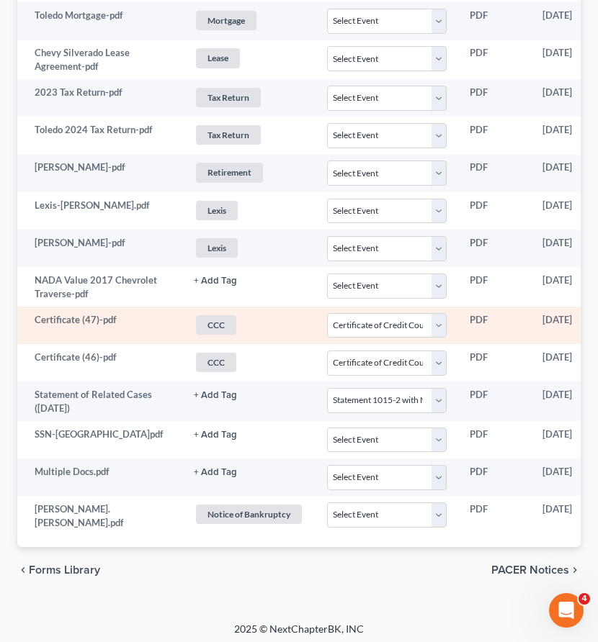
scroll to position [976, 0]
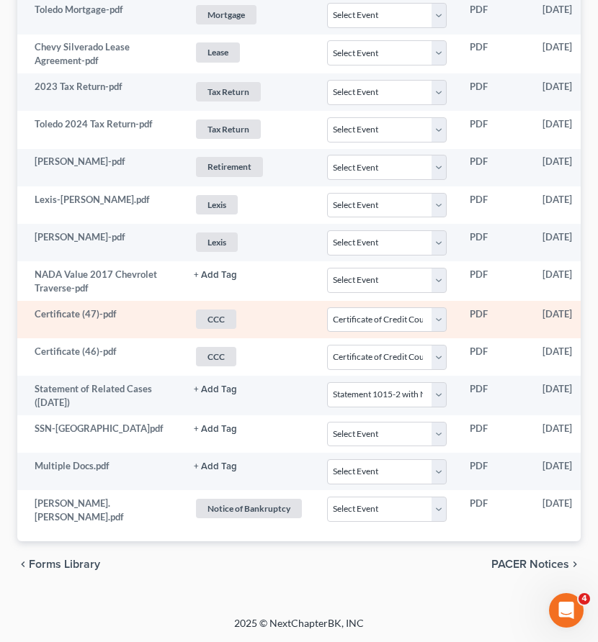
select select "7"
select select "52"
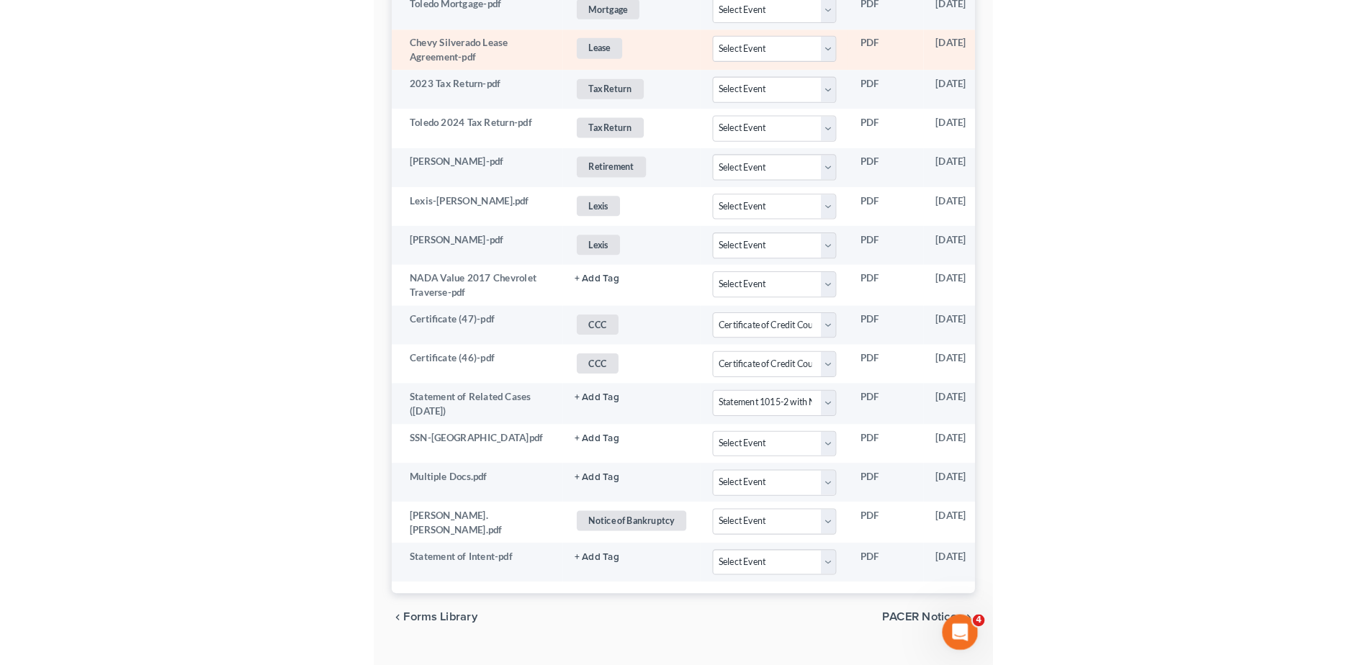
scroll to position [922, 0]
